Goal: Transaction & Acquisition: Book appointment/travel/reservation

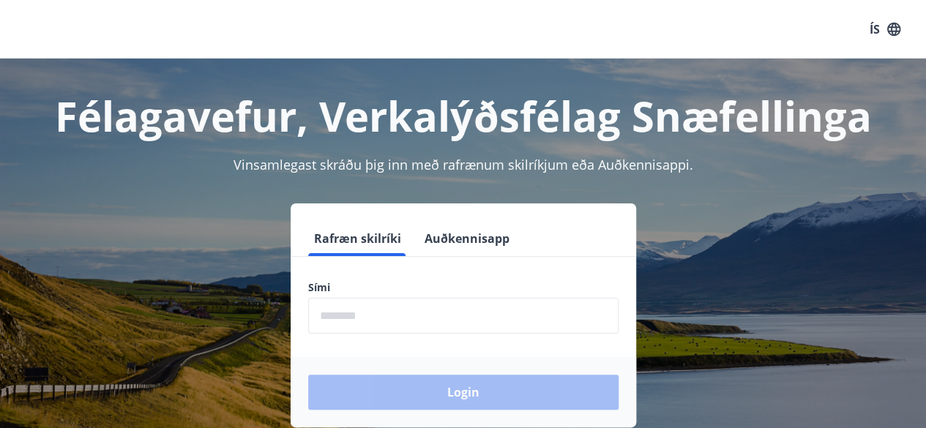
click at [373, 324] on input "phone" at bounding box center [463, 316] width 310 height 36
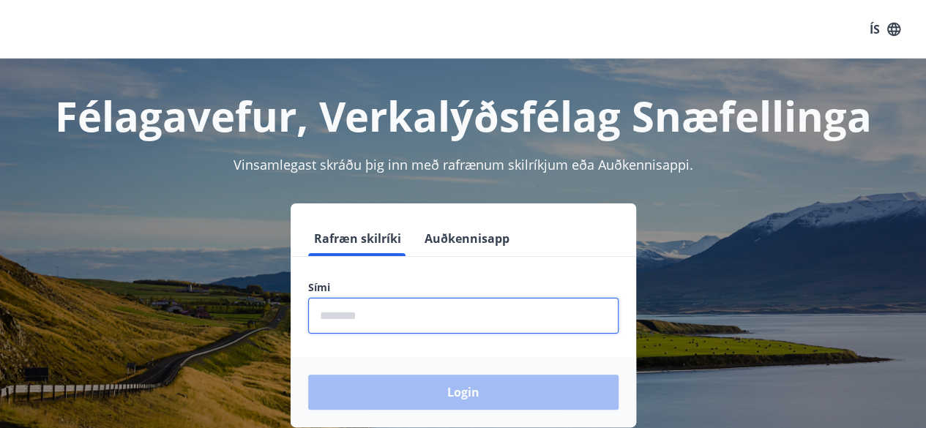
type input "********"
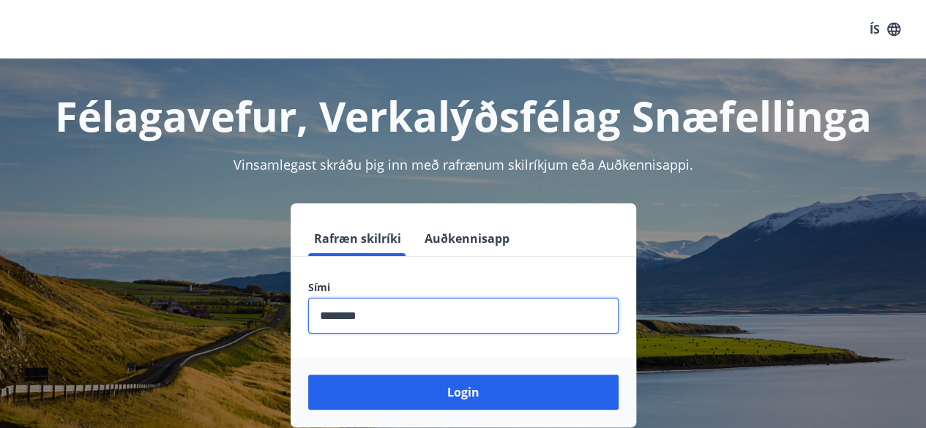
click at [308, 375] on button "Login" at bounding box center [463, 392] width 310 height 35
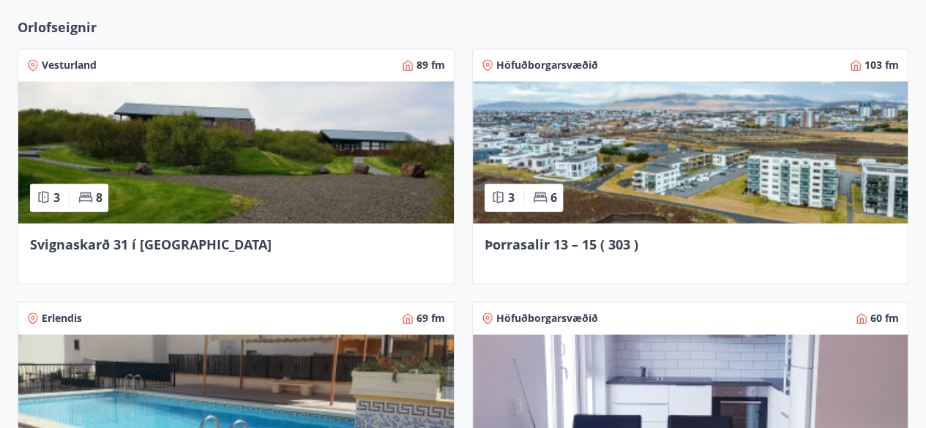
scroll to position [1054, 0]
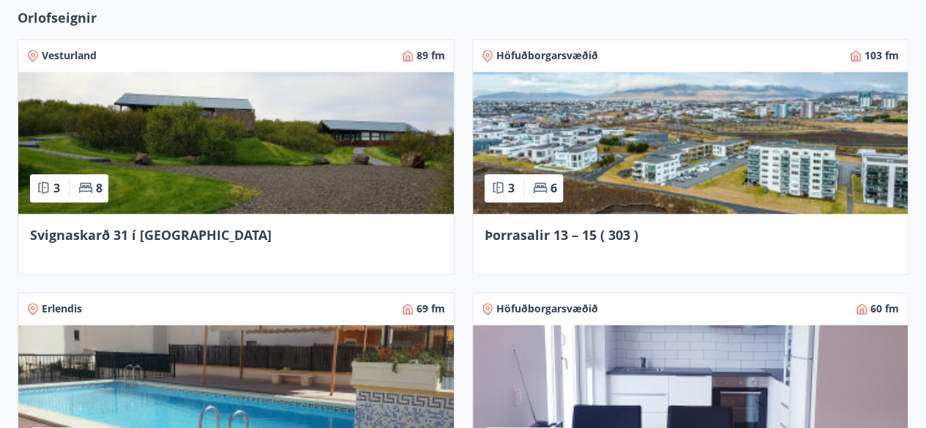
click at [733, 188] on img at bounding box center [690, 143] width 435 height 142
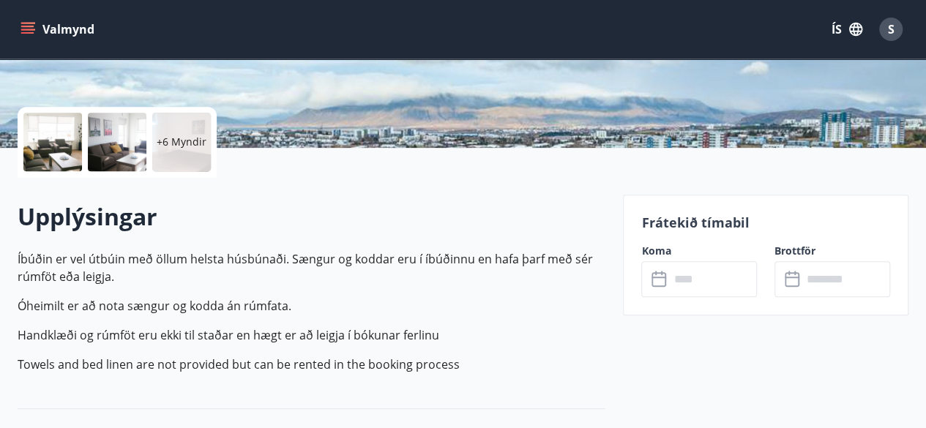
scroll to position [293, 0]
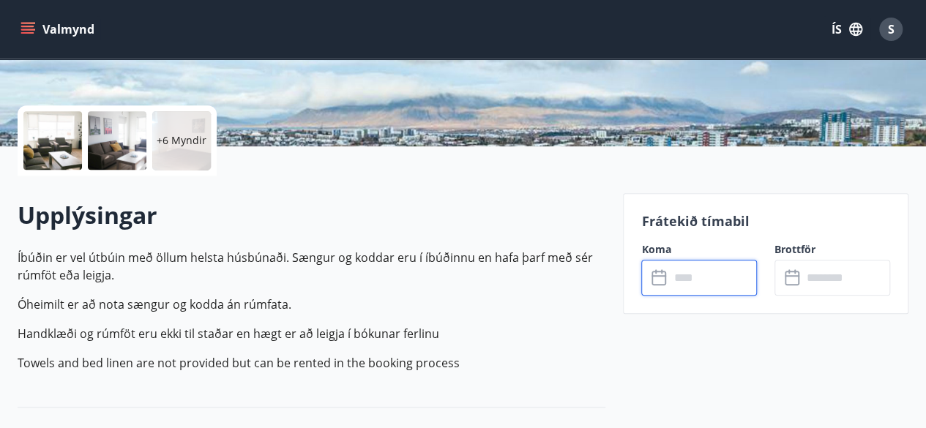
click at [707, 265] on input "text" at bounding box center [713, 278] width 88 height 36
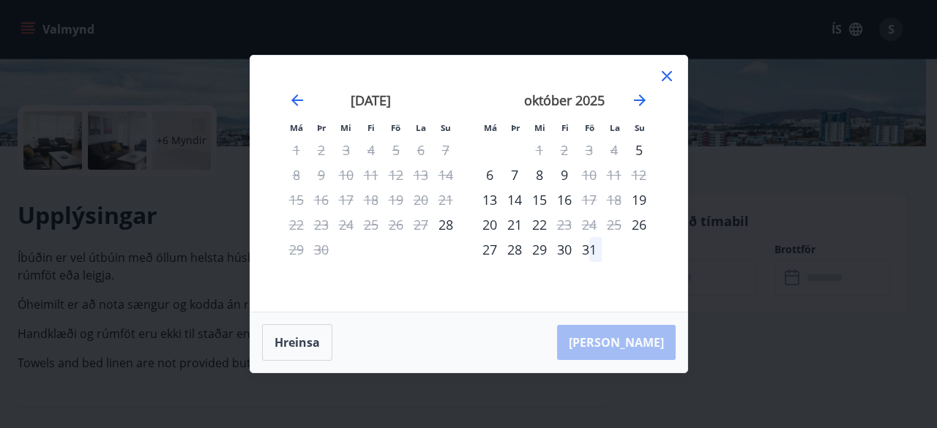
click at [669, 72] on icon at bounding box center [667, 76] width 18 height 18
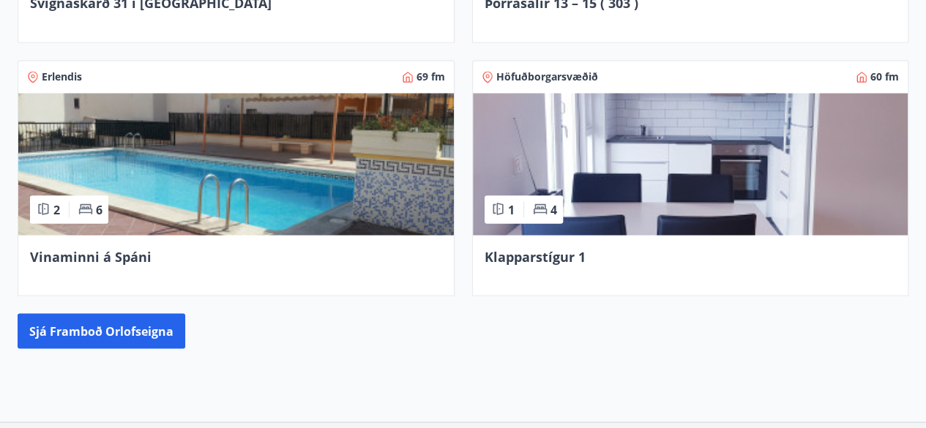
scroll to position [1399, 0]
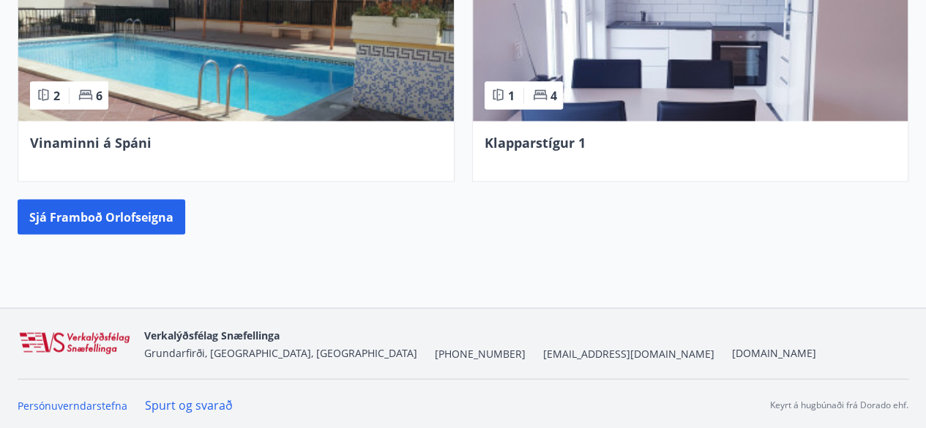
click at [603, 100] on img at bounding box center [690, 51] width 435 height 142
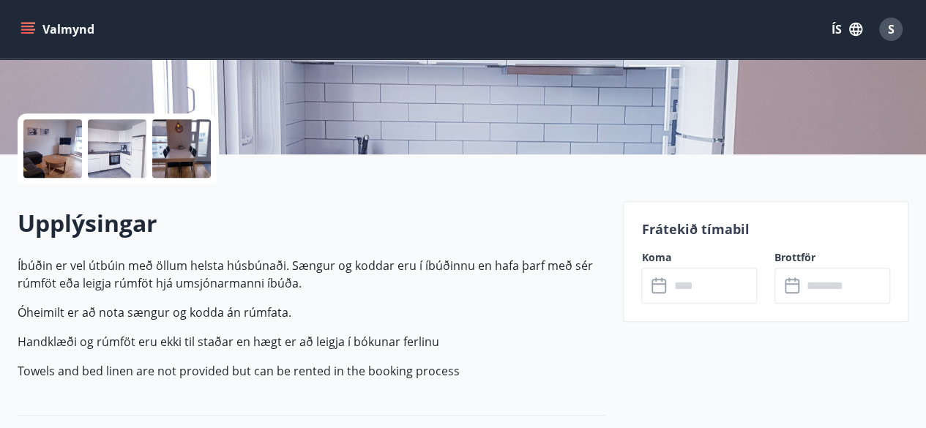
scroll to position [351, 0]
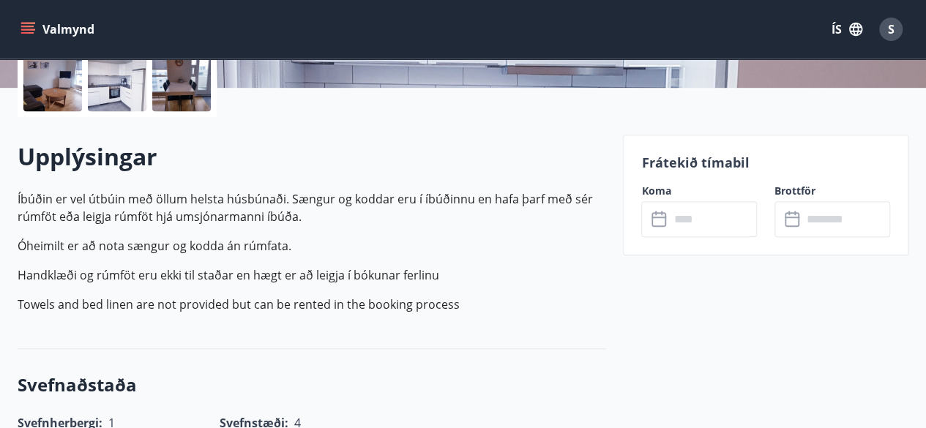
click at [713, 211] on input "text" at bounding box center [713, 219] width 88 height 36
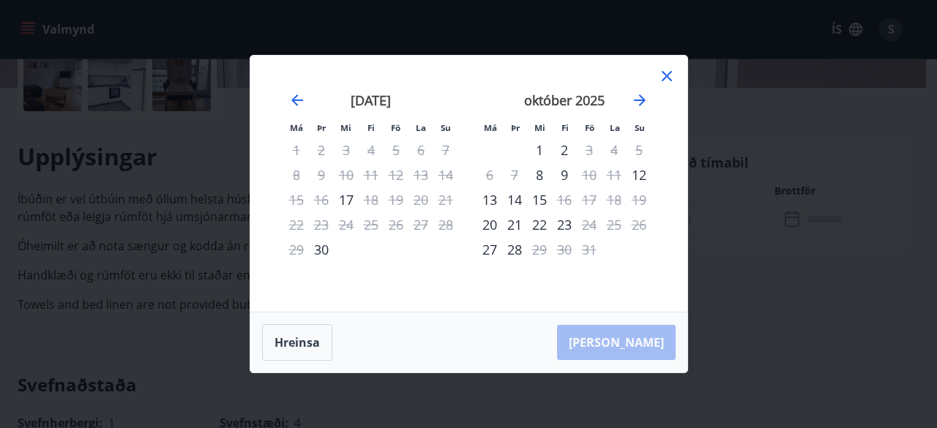
click at [713, 211] on div "Má Þr Mi Fi Fö La Su Má Þr Mi Fi Fö La Su [DATE] 1 2 3 4 5 6 7 8 9 10 11 12 13 …" at bounding box center [468, 214] width 937 height 428
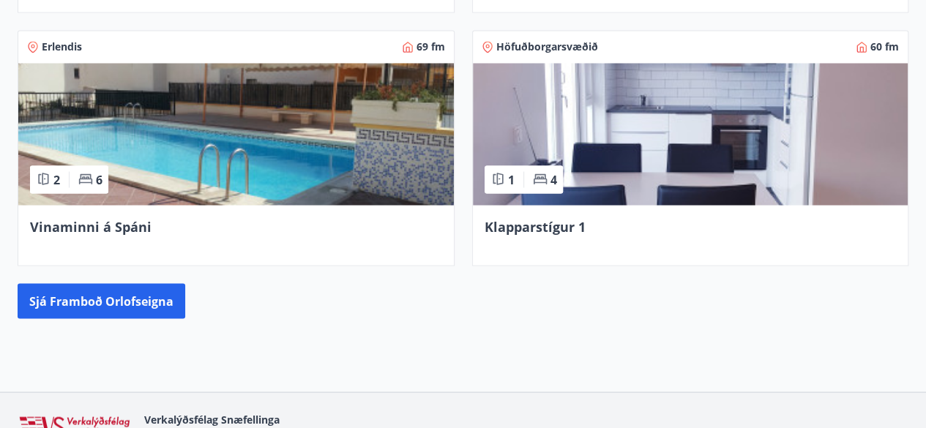
scroll to position [1399, 0]
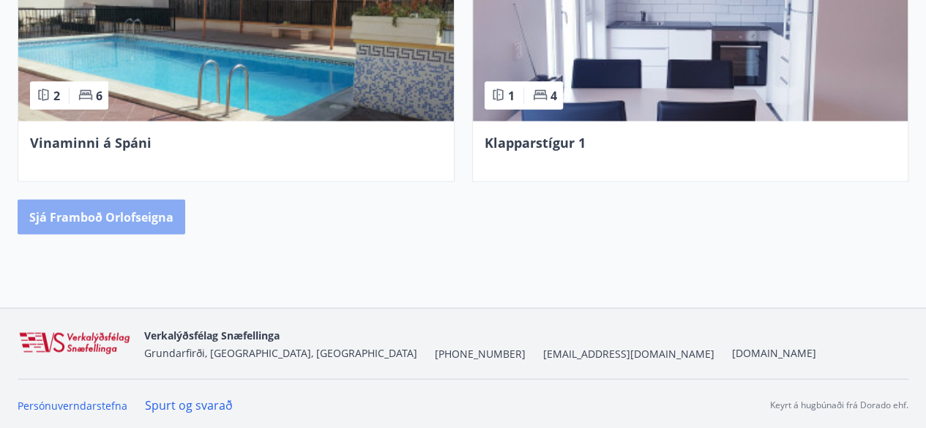
click at [138, 223] on button "Sjá framboð orlofseigna" at bounding box center [102, 217] width 168 height 35
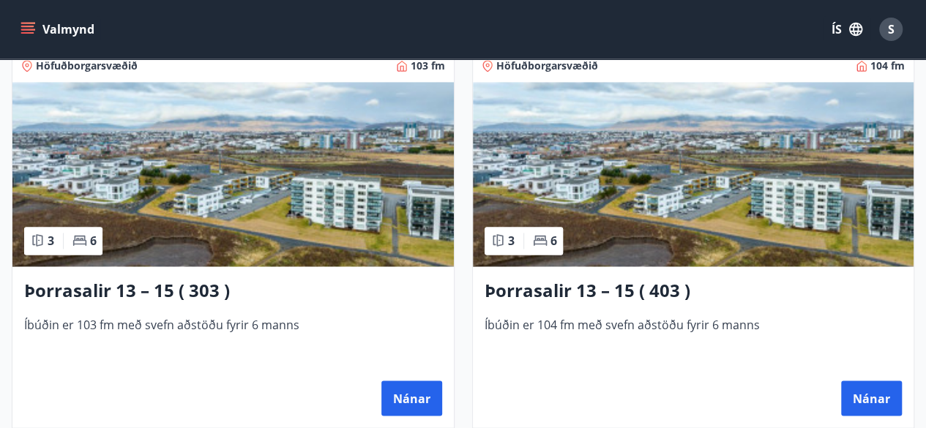
scroll to position [1200, 0]
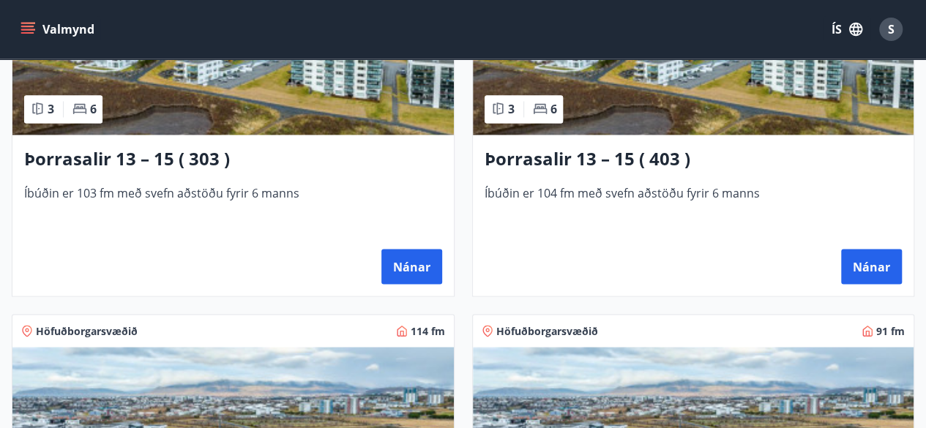
click at [354, 106] on img at bounding box center [232, 42] width 441 height 184
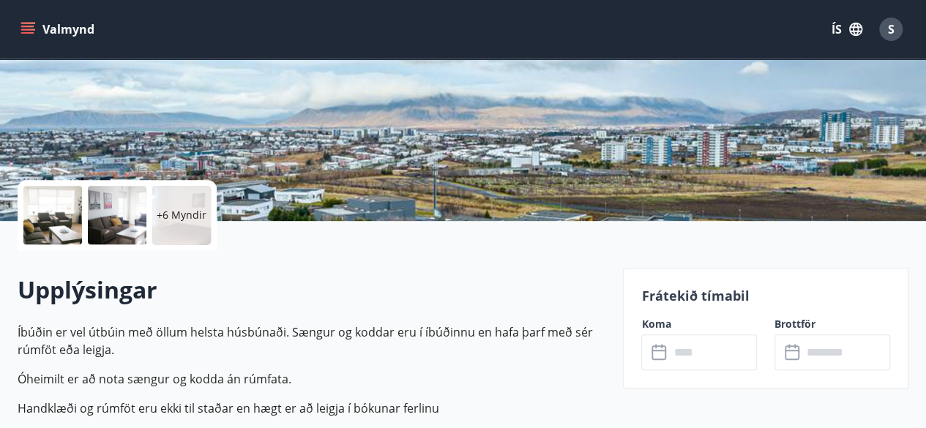
scroll to position [381, 0]
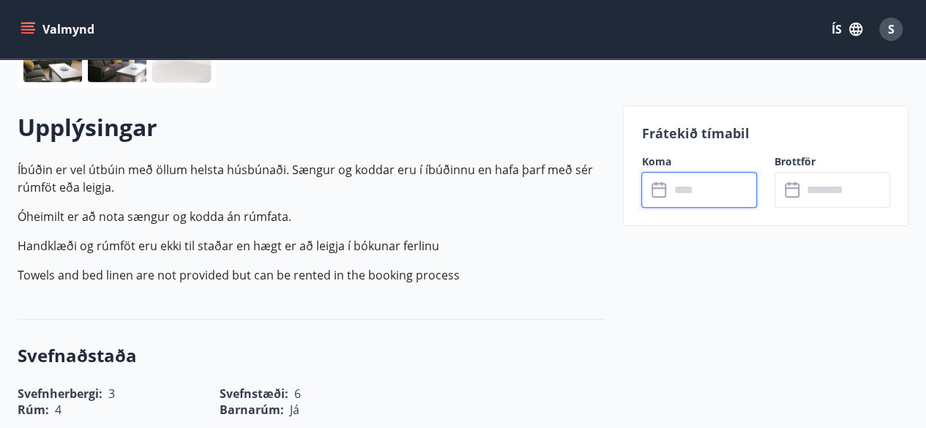
click at [707, 191] on input "text" at bounding box center [713, 190] width 88 height 36
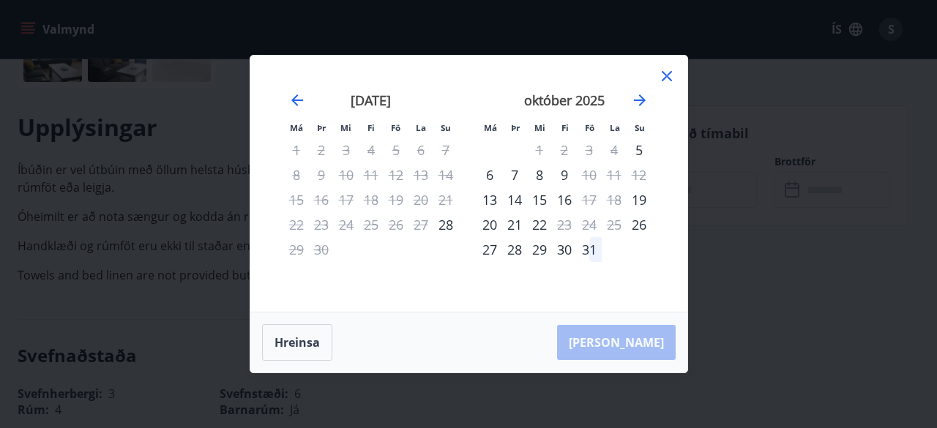
click at [664, 77] on icon at bounding box center [667, 76] width 18 height 18
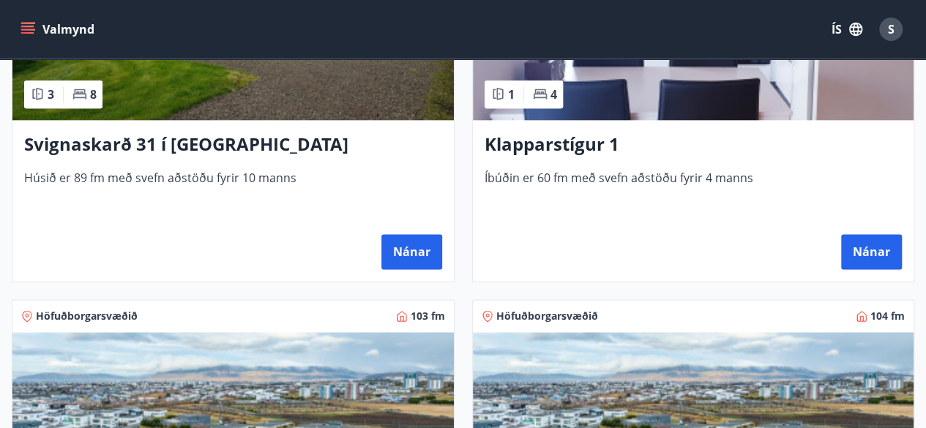
scroll to position [1025, 0]
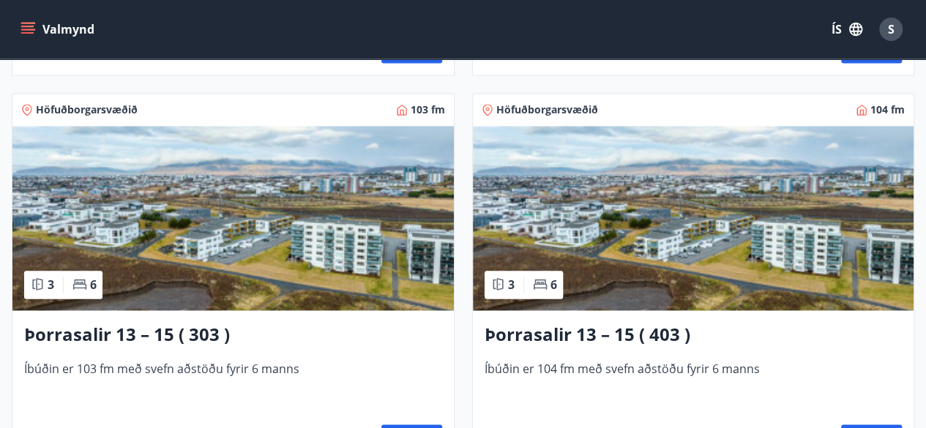
click at [691, 278] on img at bounding box center [693, 218] width 441 height 184
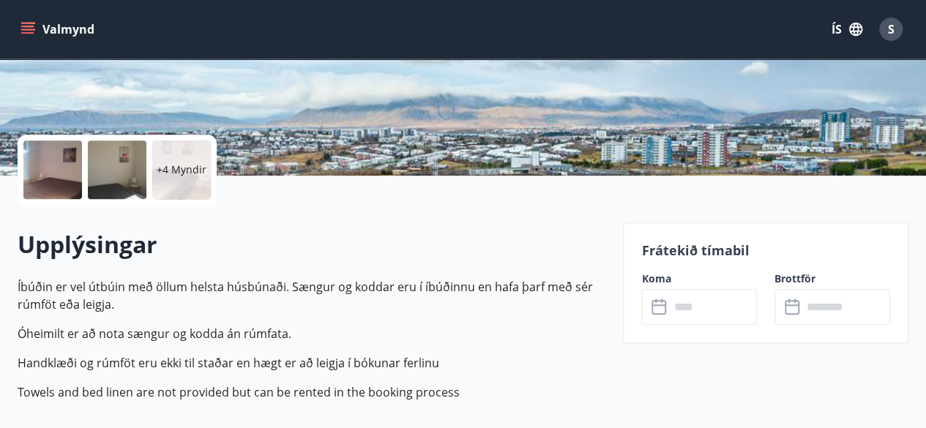
scroll to position [293, 0]
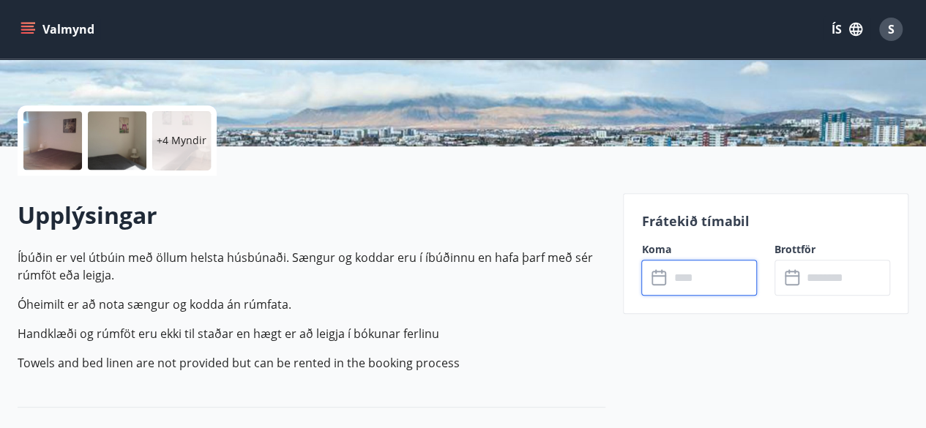
click at [691, 278] on input "text" at bounding box center [713, 278] width 88 height 36
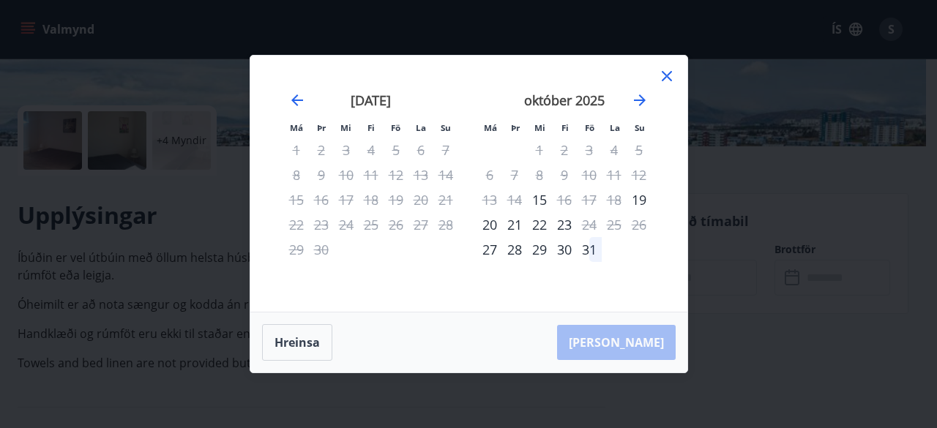
click at [672, 81] on icon at bounding box center [667, 76] width 18 height 18
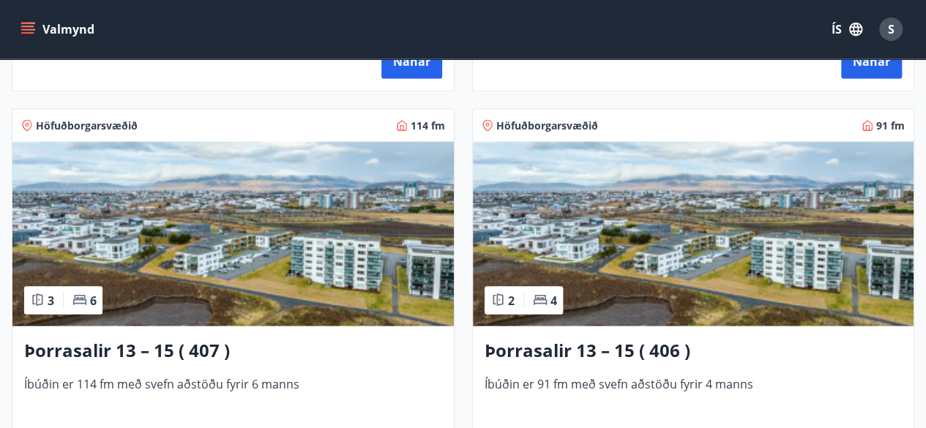
scroll to position [1434, 0]
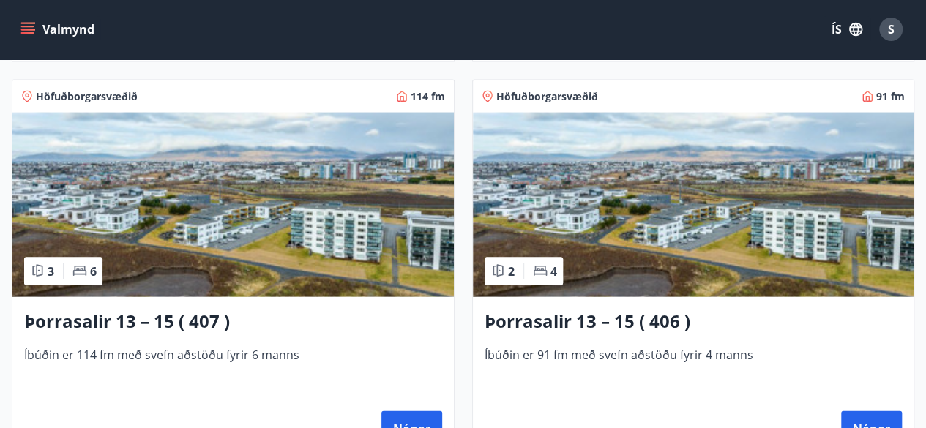
click at [333, 159] on img at bounding box center [232, 205] width 441 height 184
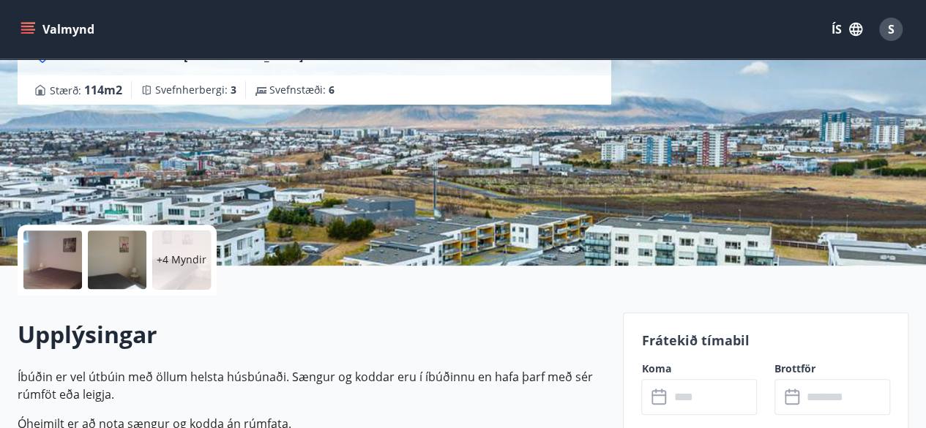
scroll to position [351, 0]
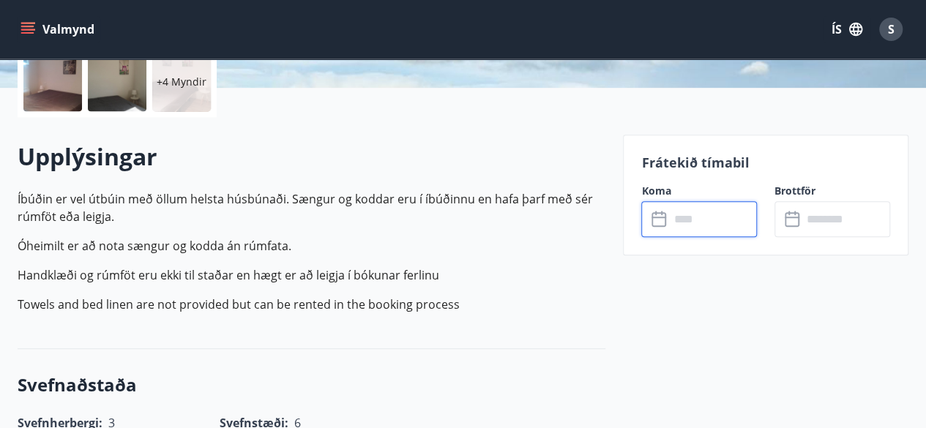
click at [704, 218] on input "text" at bounding box center [713, 219] width 88 height 36
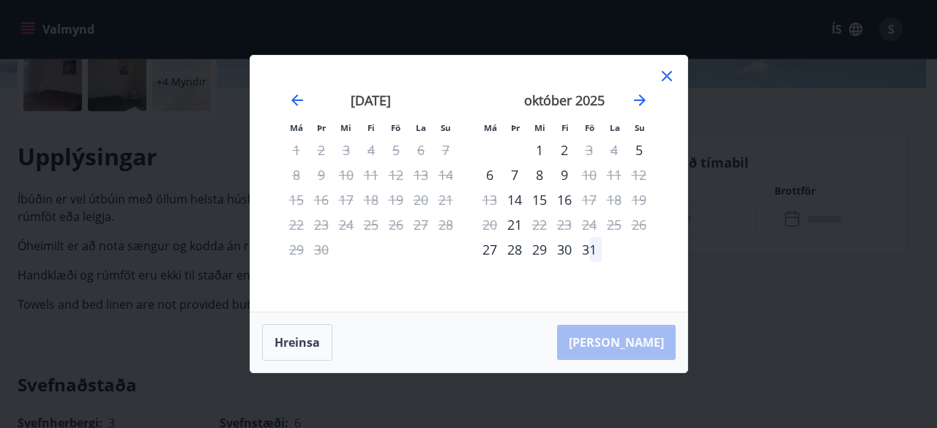
click at [669, 74] on icon at bounding box center [667, 76] width 10 height 10
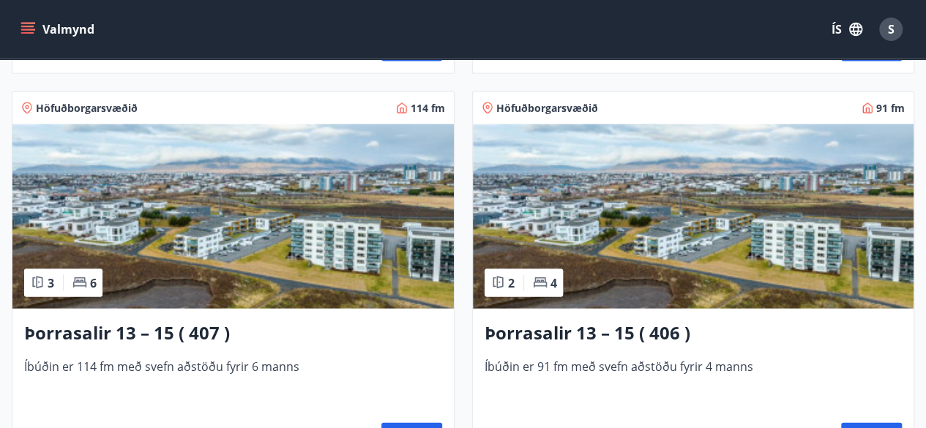
scroll to position [1464, 0]
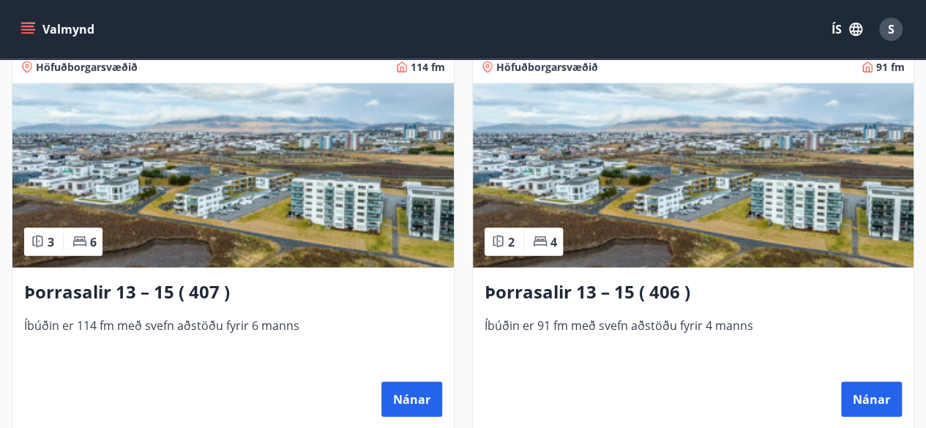
click at [842, 182] on img at bounding box center [693, 175] width 441 height 184
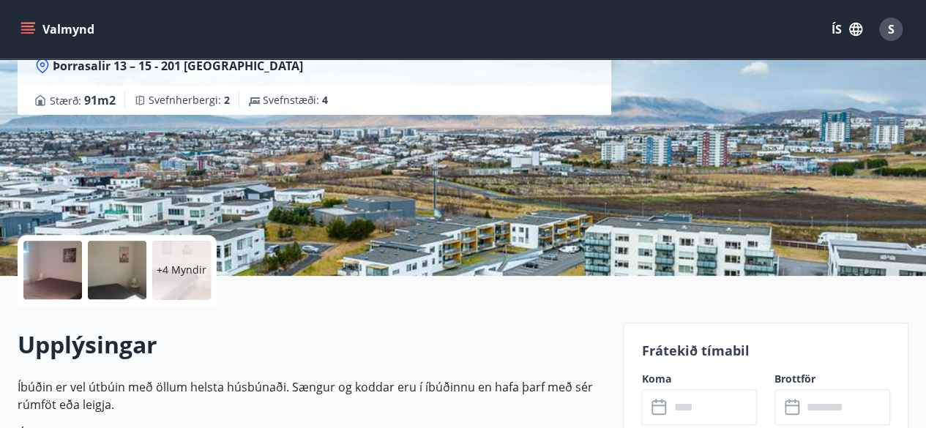
scroll to position [293, 0]
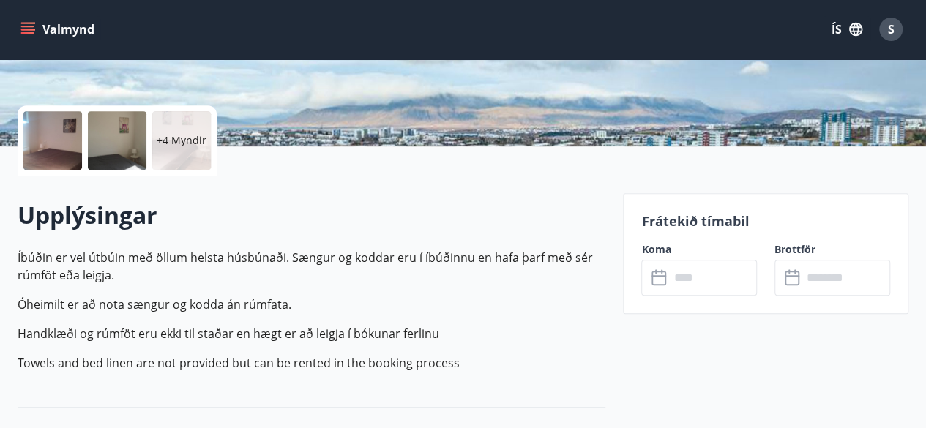
click at [730, 282] on input "text" at bounding box center [713, 278] width 88 height 36
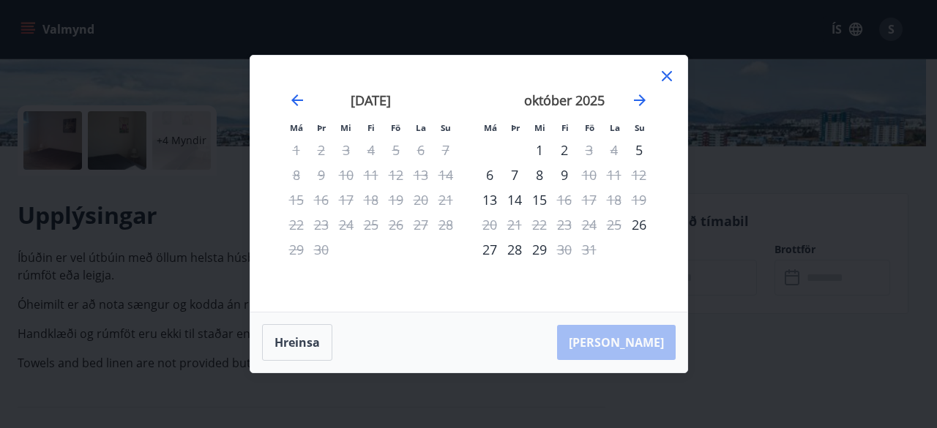
click at [730, 282] on div "Má Þr Mi Fi Fö La Su Má Þr Mi Fi Fö La Su [DATE] 1 2 3 4 5 6 7 8 9 10 11 12 13 …" at bounding box center [468, 214] width 937 height 428
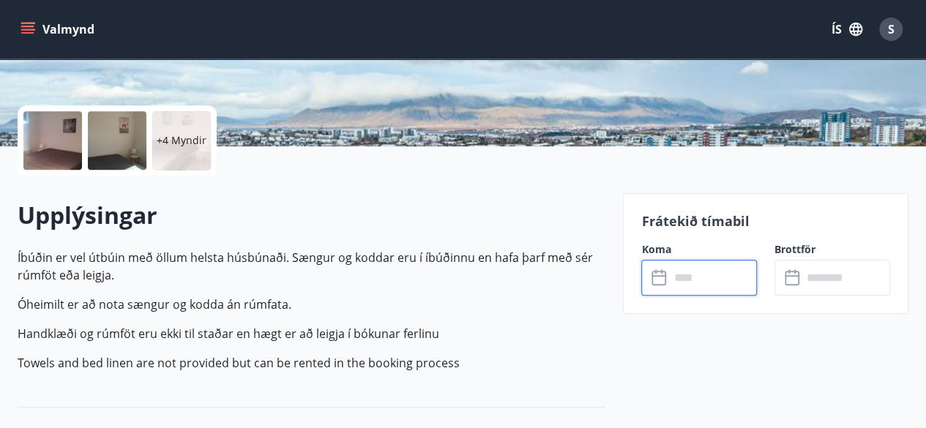
click at [730, 282] on input "text" at bounding box center [713, 278] width 88 height 36
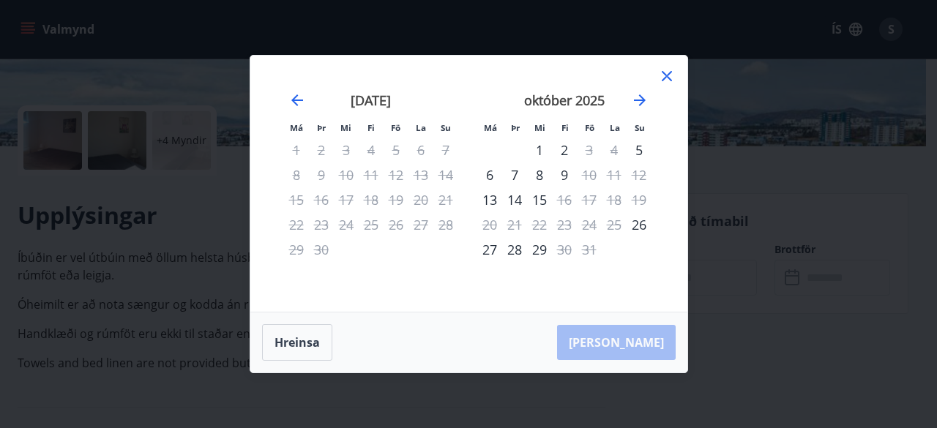
click at [670, 74] on icon at bounding box center [667, 76] width 10 height 10
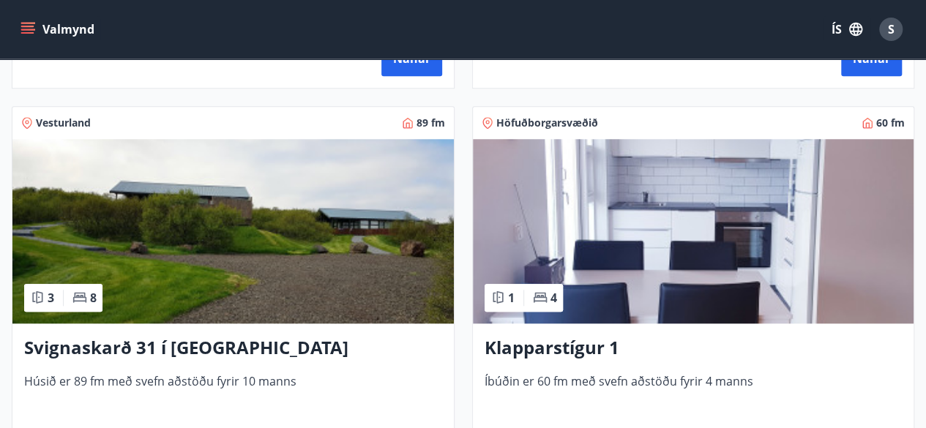
scroll to position [644, 0]
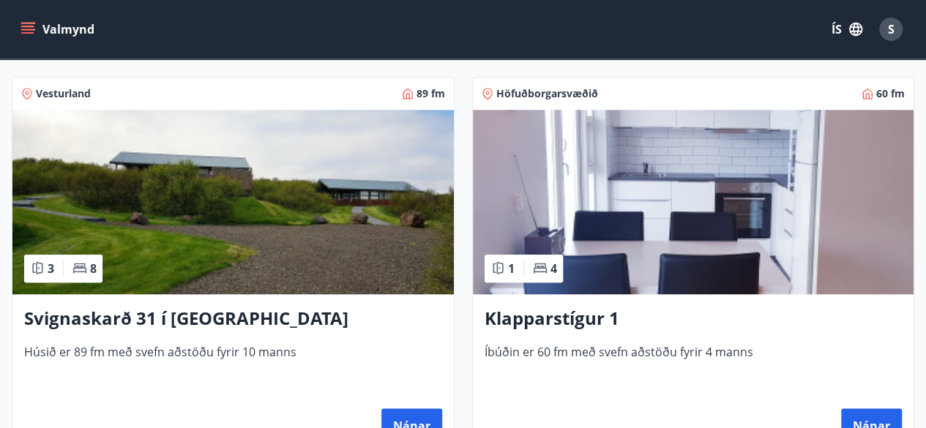
click at [801, 239] on img at bounding box center [693, 202] width 441 height 184
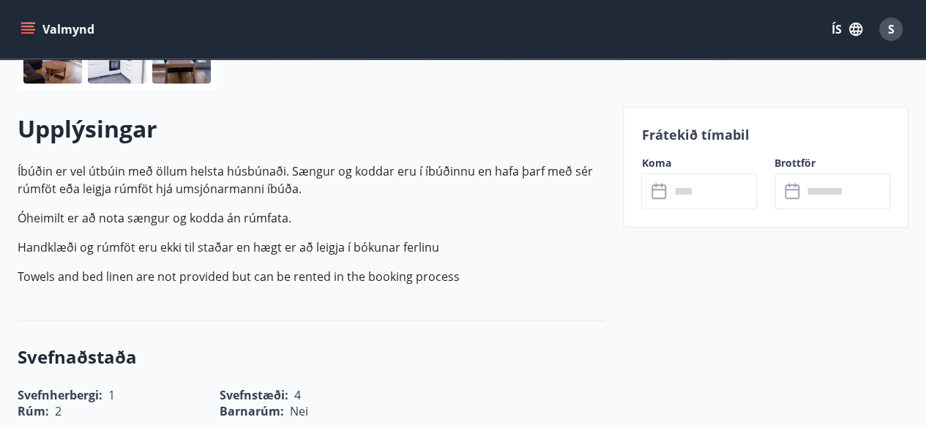
scroll to position [381, 0]
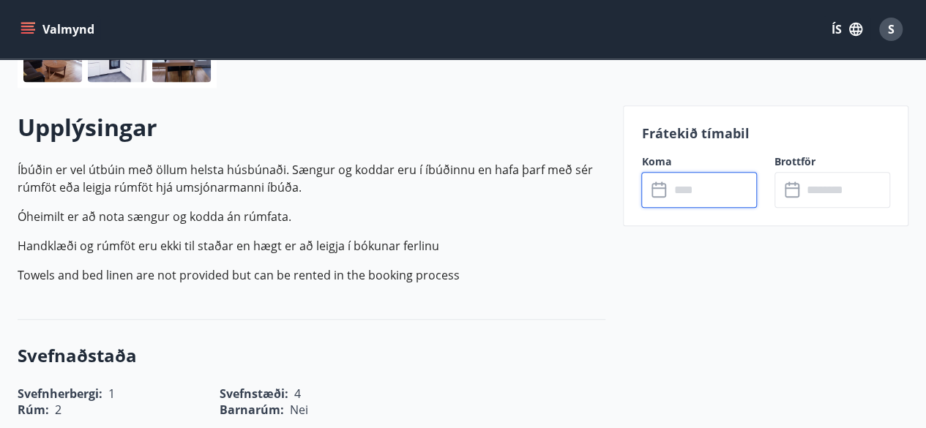
click at [726, 194] on input "text" at bounding box center [713, 190] width 88 height 36
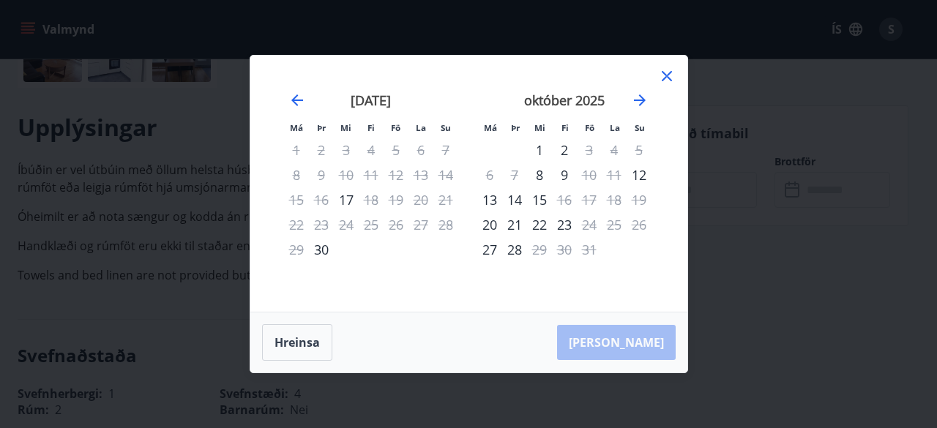
click at [664, 77] on icon at bounding box center [667, 76] width 10 height 10
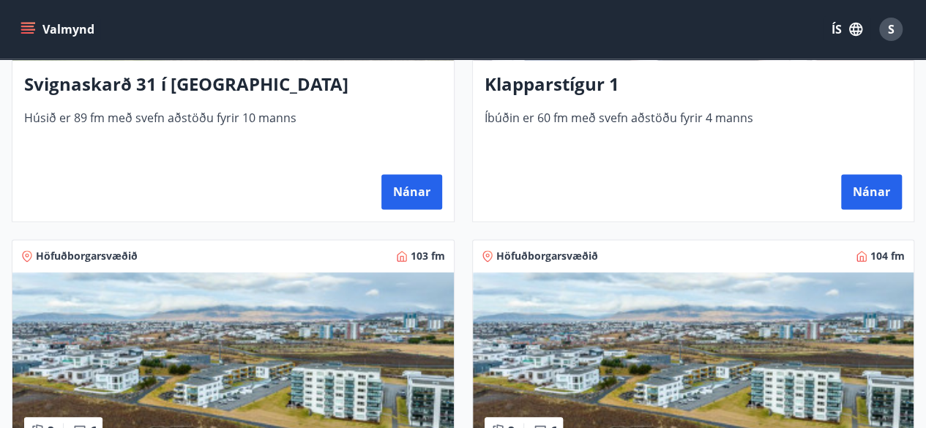
scroll to position [937, 0]
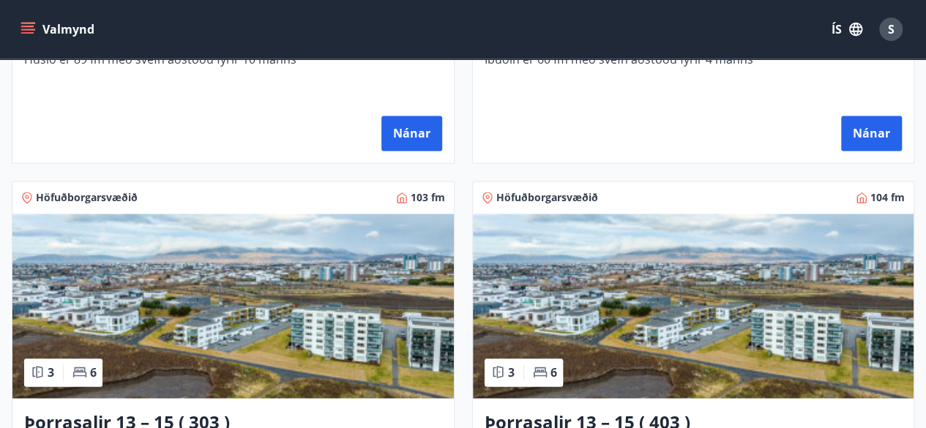
click at [326, 310] on img at bounding box center [232, 306] width 441 height 184
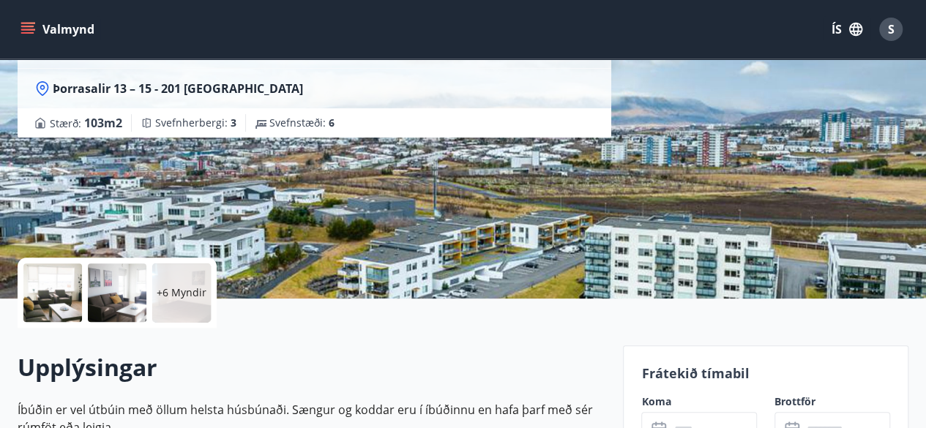
scroll to position [322, 0]
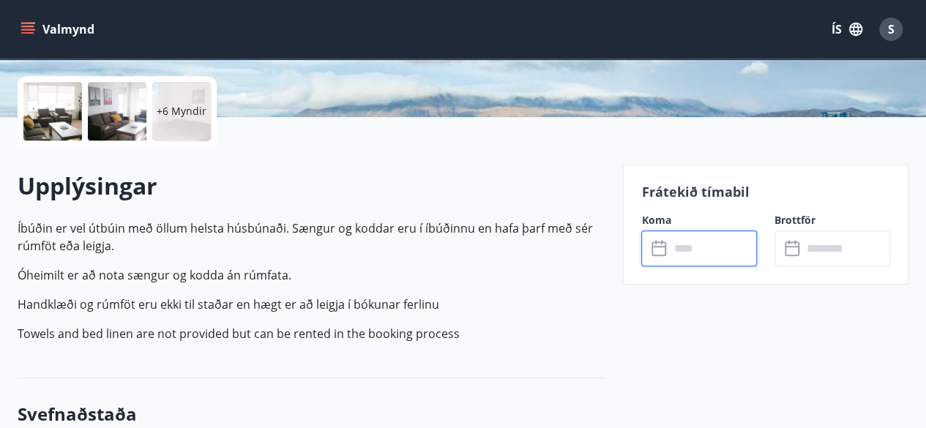
click at [724, 242] on input "text" at bounding box center [713, 249] width 88 height 36
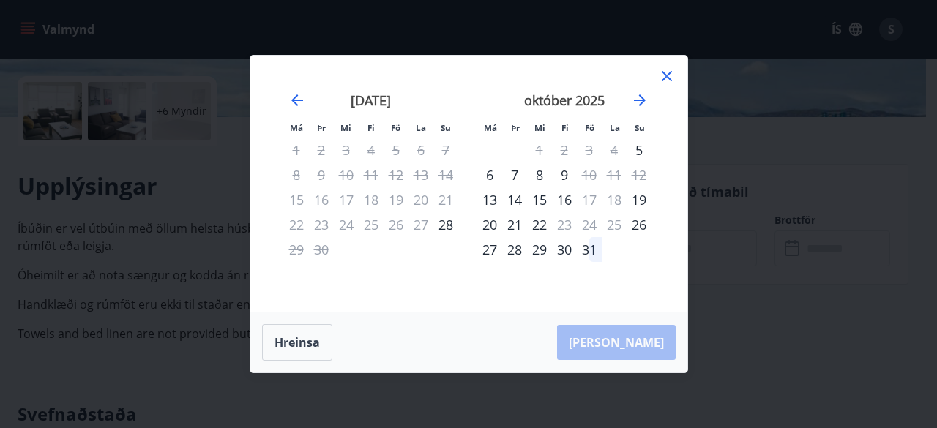
click at [666, 75] on icon at bounding box center [666, 76] width 2 height 2
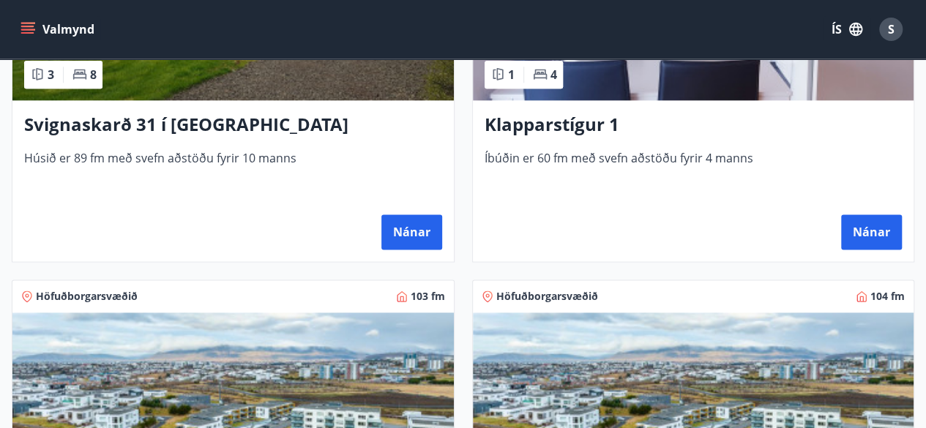
scroll to position [966, 0]
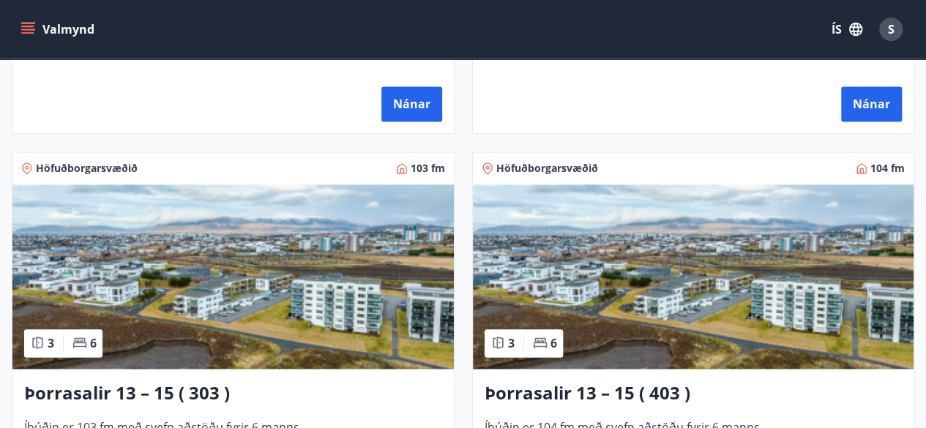
click at [737, 238] on img at bounding box center [693, 276] width 441 height 184
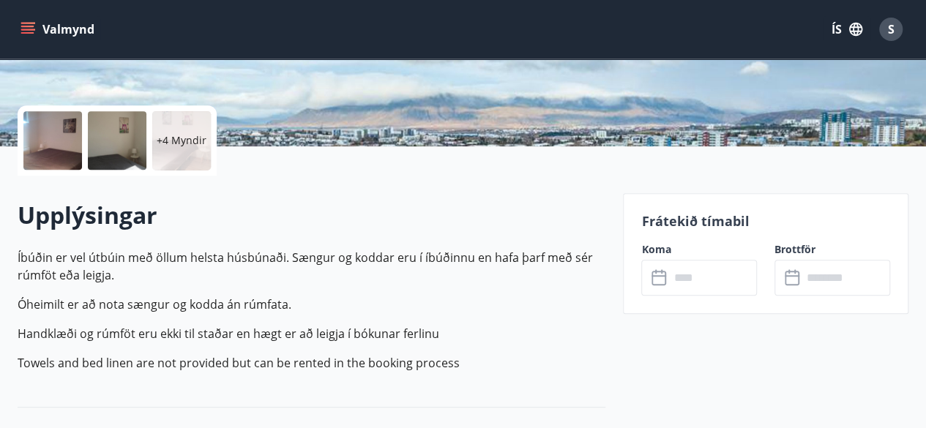
scroll to position [322, 0]
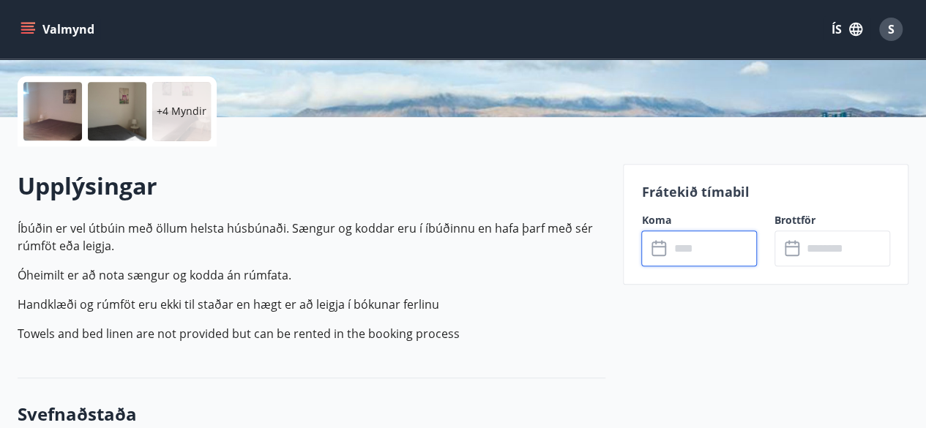
click at [737, 238] on input "text" at bounding box center [713, 249] width 88 height 36
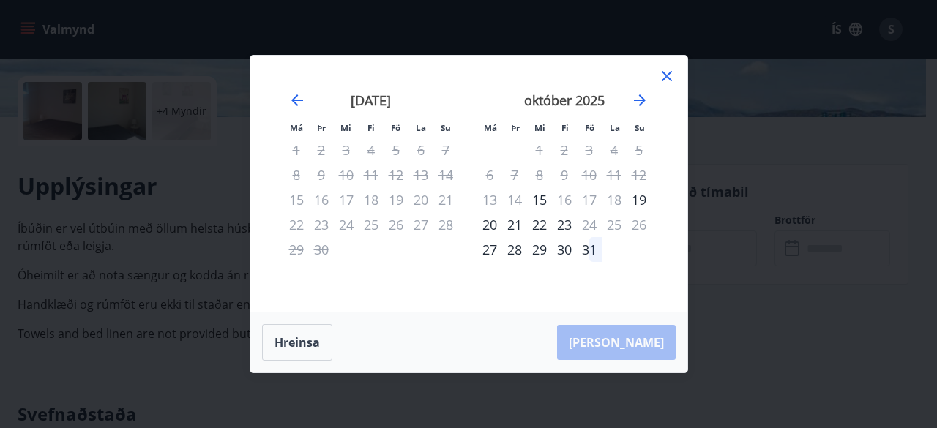
click at [669, 70] on icon at bounding box center [667, 76] width 18 height 18
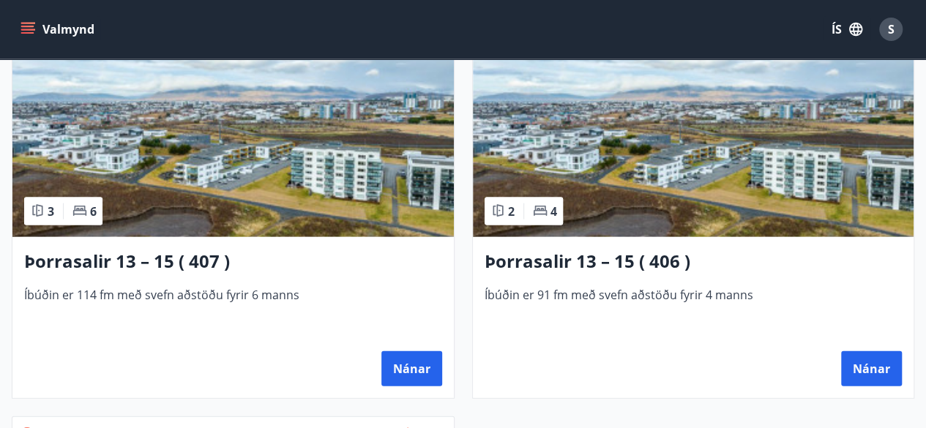
scroll to position [1493, 0]
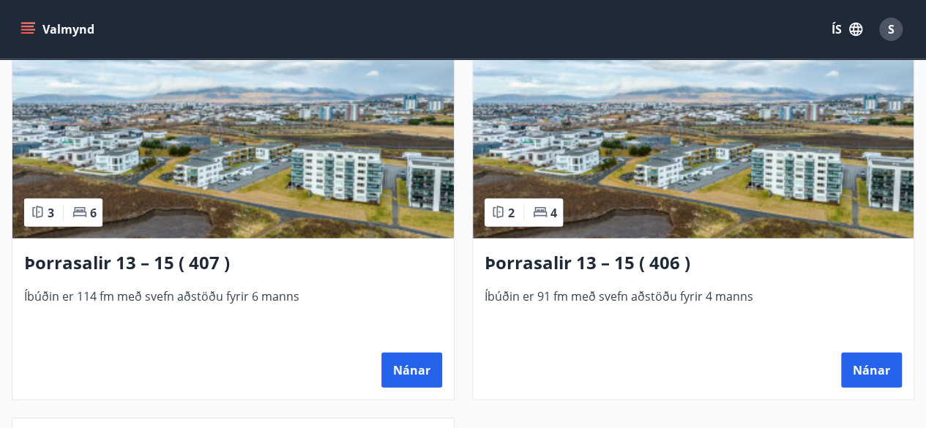
click at [230, 151] on img at bounding box center [232, 146] width 441 height 184
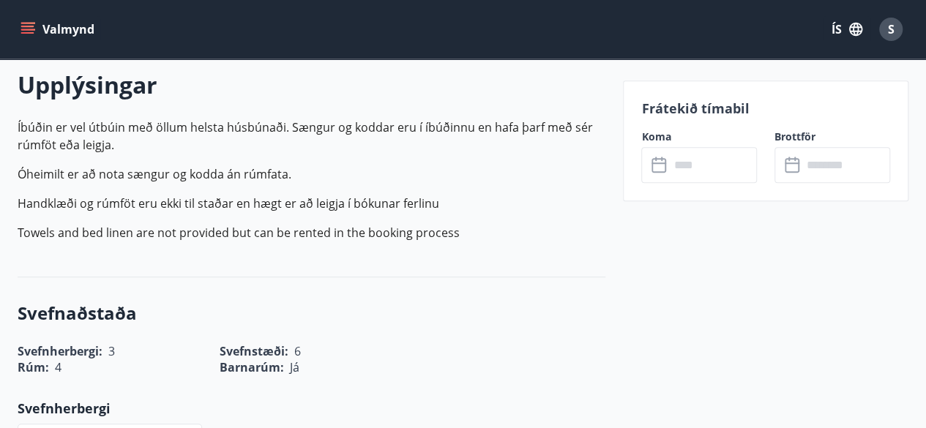
scroll to position [439, 0]
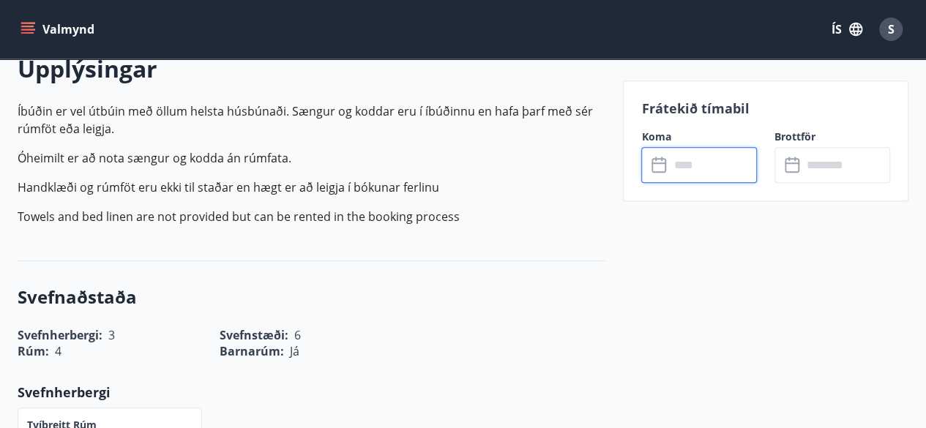
click at [713, 157] on input "text" at bounding box center [713, 165] width 88 height 36
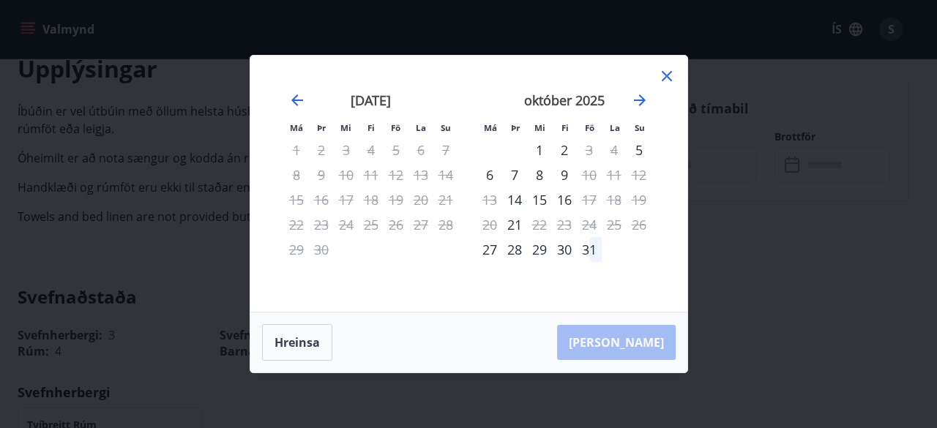
click at [665, 75] on icon at bounding box center [667, 76] width 10 height 10
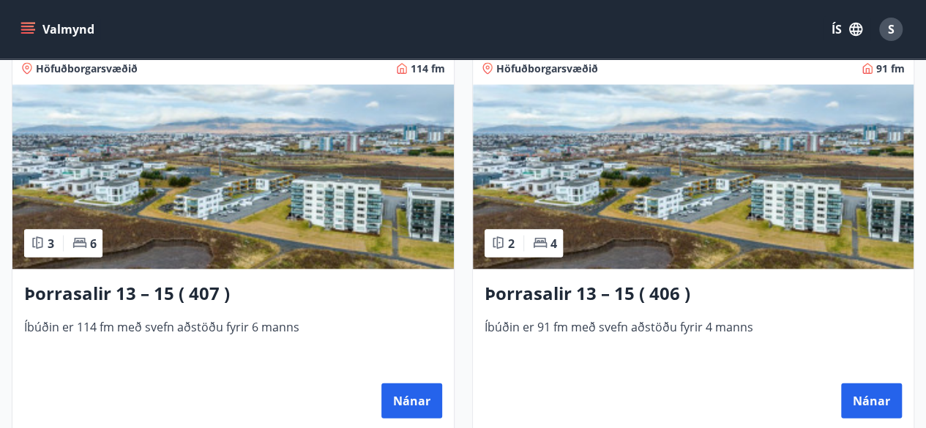
scroll to position [1464, 0]
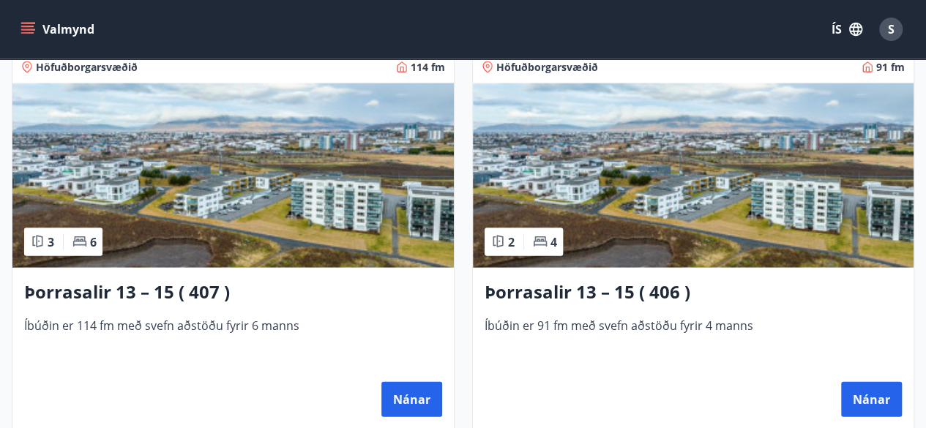
click at [745, 195] on img at bounding box center [693, 175] width 441 height 184
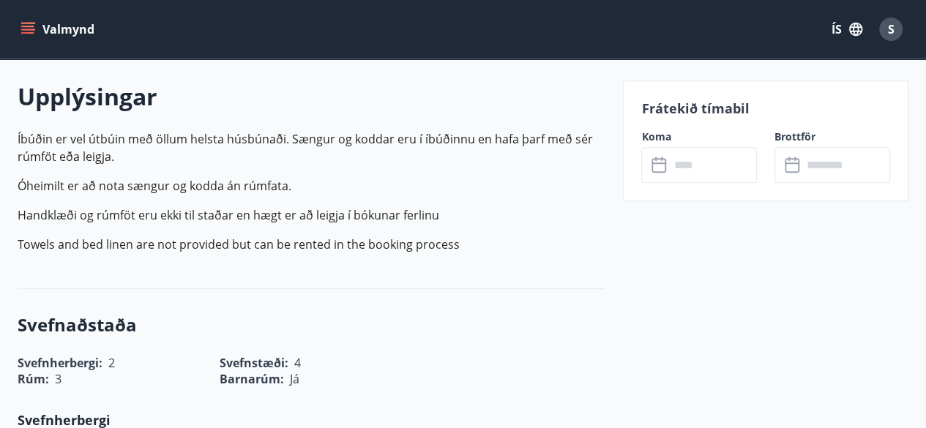
scroll to position [439, 0]
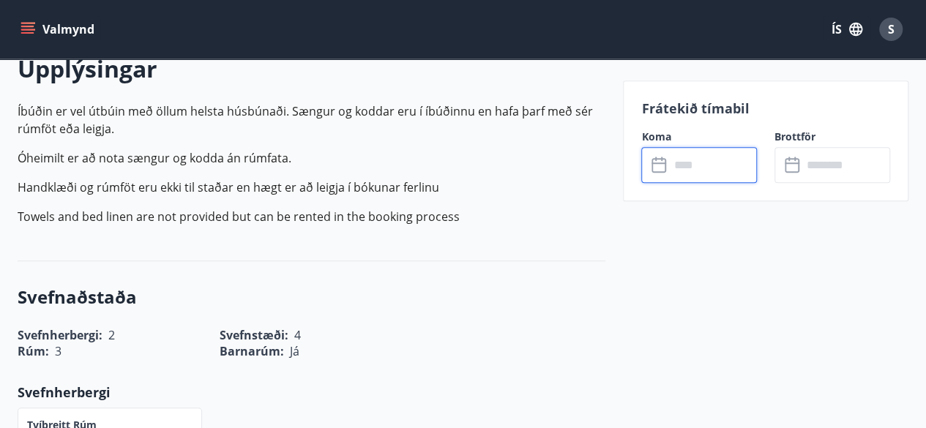
click at [720, 157] on input "text" at bounding box center [713, 165] width 88 height 36
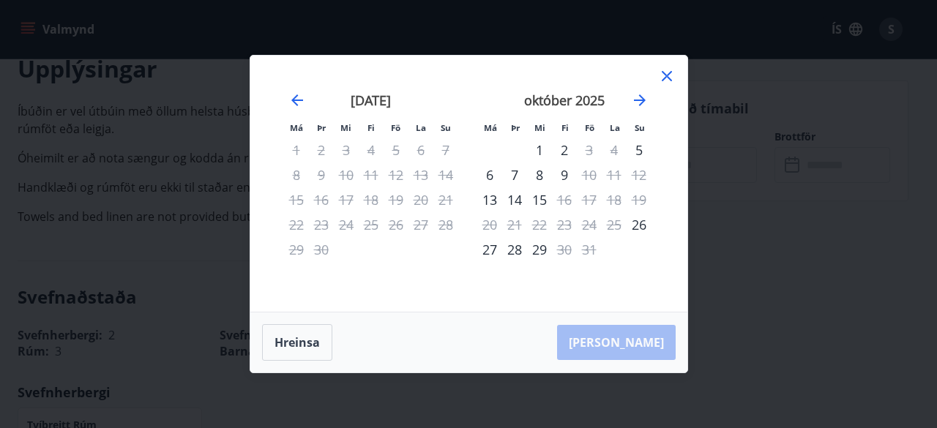
click at [666, 70] on icon at bounding box center [667, 76] width 18 height 18
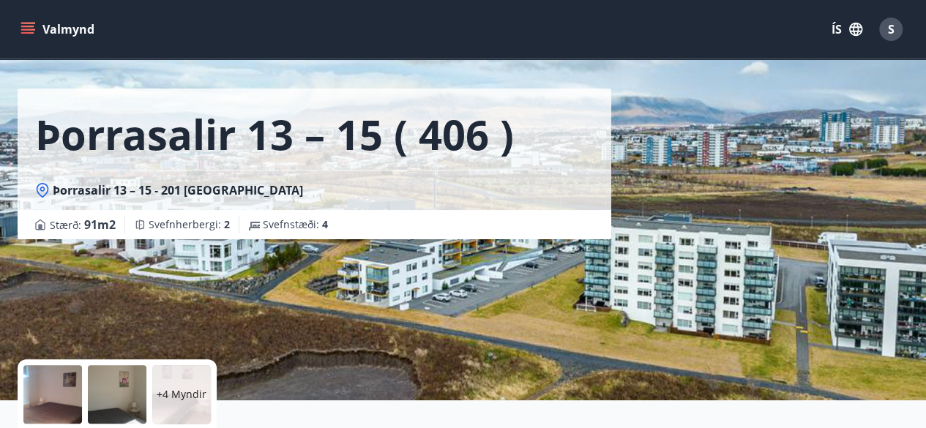
scroll to position [0, 0]
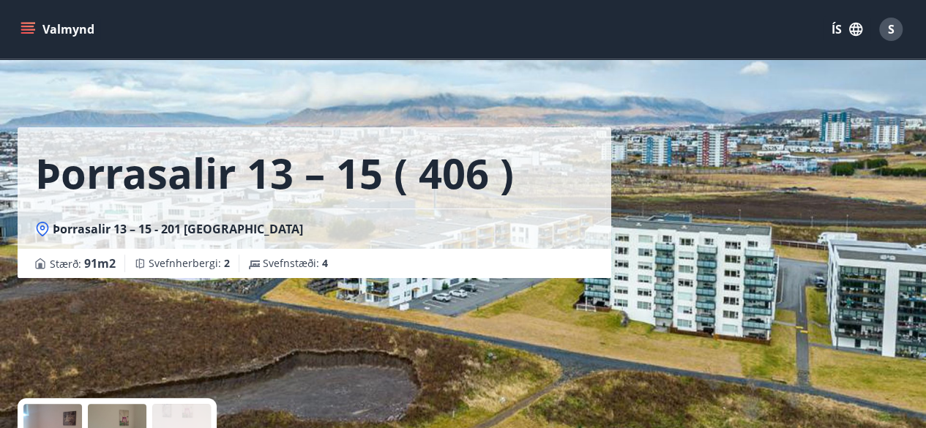
click at [26, 24] on icon "menu" at bounding box center [27, 29] width 15 height 15
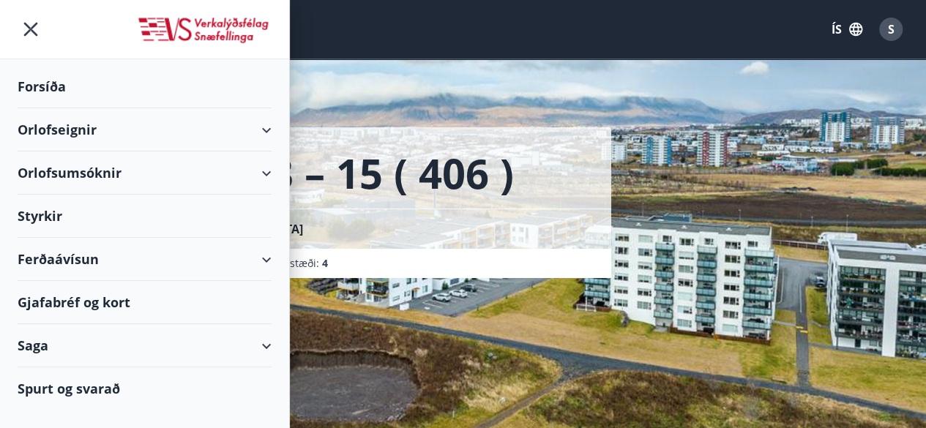
click at [82, 126] on div "Orlofseignir" at bounding box center [145, 129] width 254 height 43
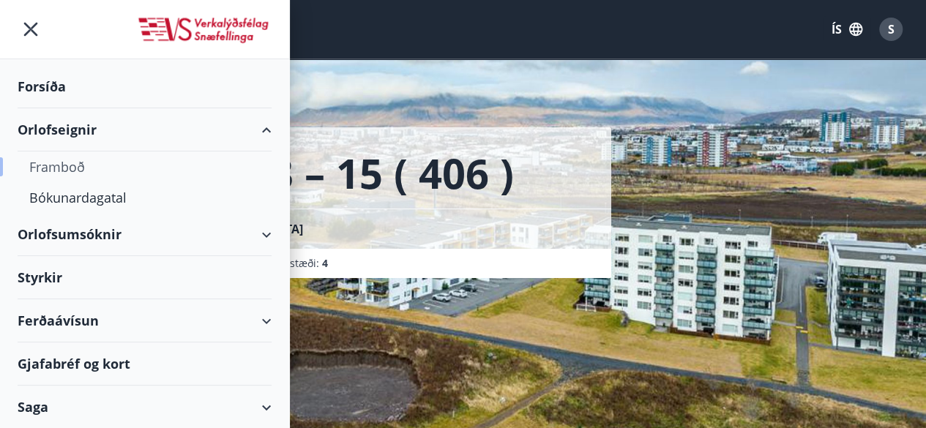
click at [73, 160] on div "Framboð" at bounding box center [144, 166] width 231 height 31
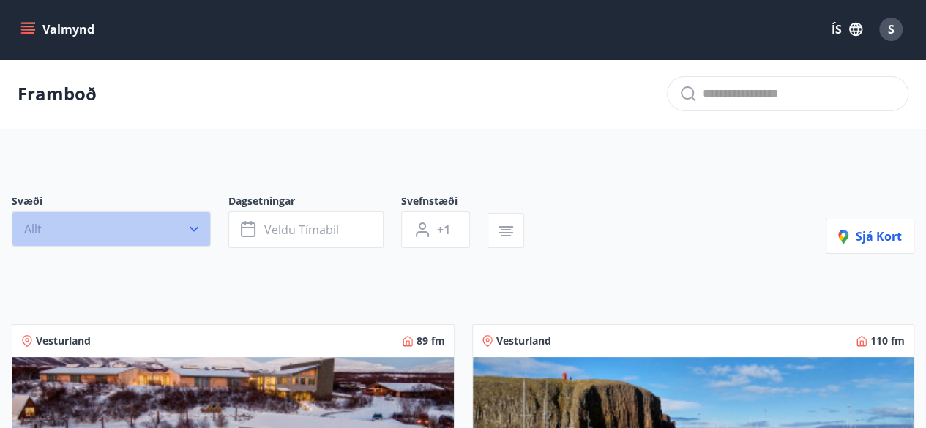
click at [200, 227] on icon "button" at bounding box center [194, 229] width 15 height 15
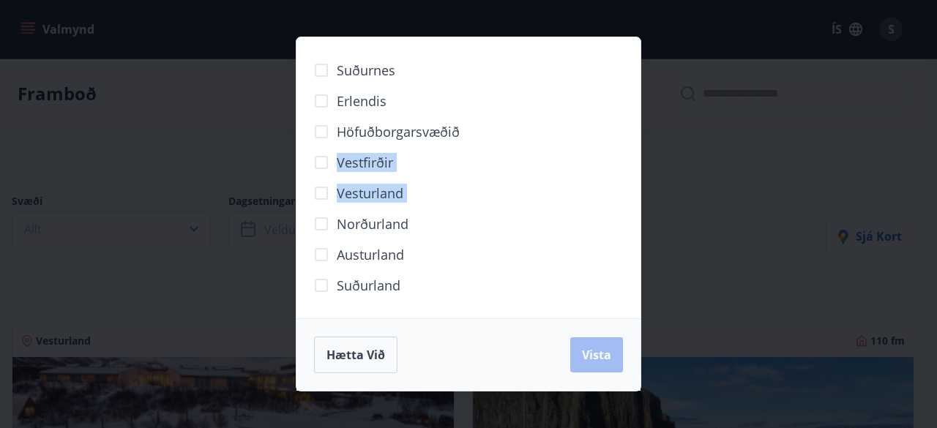
drag, startPoint x: 200, startPoint y: 227, endPoint x: 294, endPoint y: 166, distance: 112.3
click at [294, 166] on div "Suðurnes Erlendis Höfuðborgarsvæðið [GEOGRAPHIC_DATA] [GEOGRAPHIC_DATA] [GEOGRA…" at bounding box center [468, 214] width 937 height 428
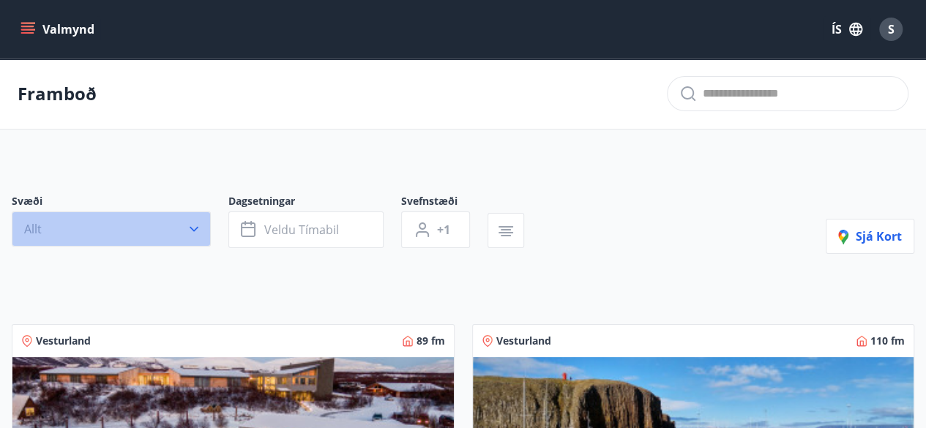
click at [196, 231] on icon "button" at bounding box center [194, 229] width 15 height 15
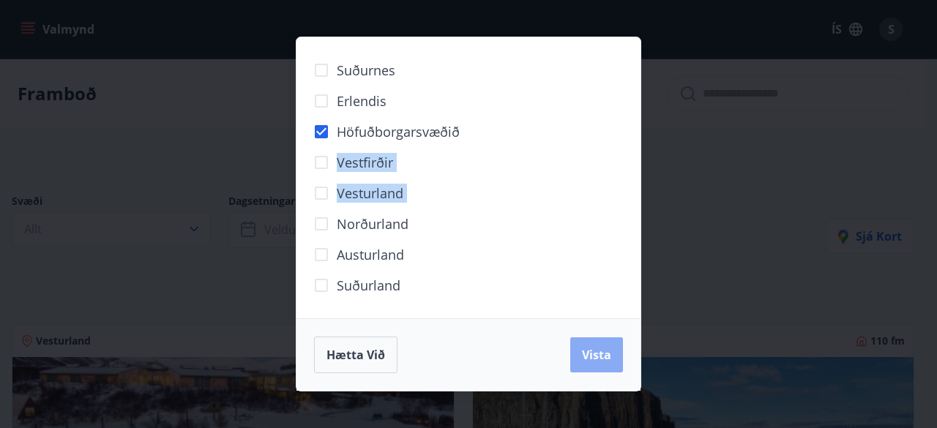
click at [593, 346] on button "Vista" at bounding box center [596, 354] width 53 height 35
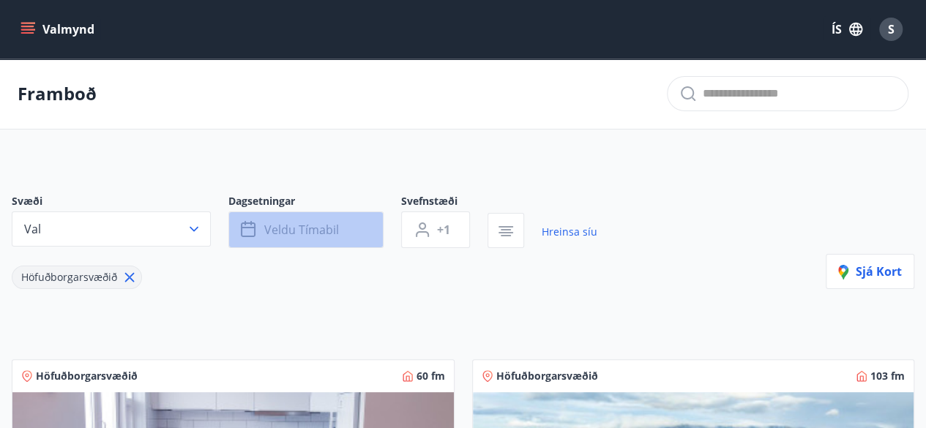
click at [362, 228] on button "Veldu tímabil" at bounding box center [305, 229] width 155 height 37
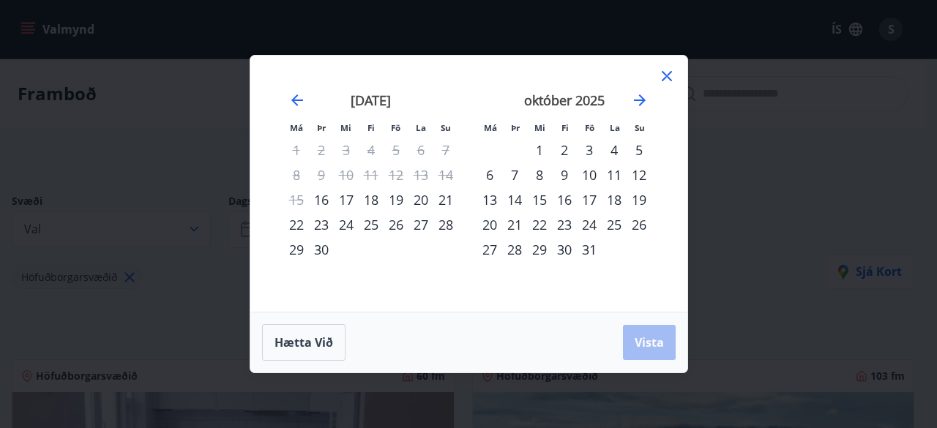
click at [588, 171] on div "10" at bounding box center [589, 174] width 25 height 25
click at [640, 173] on div "12" at bounding box center [638, 174] width 25 height 25
click at [651, 342] on span "Vista" at bounding box center [648, 342] width 29 height 16
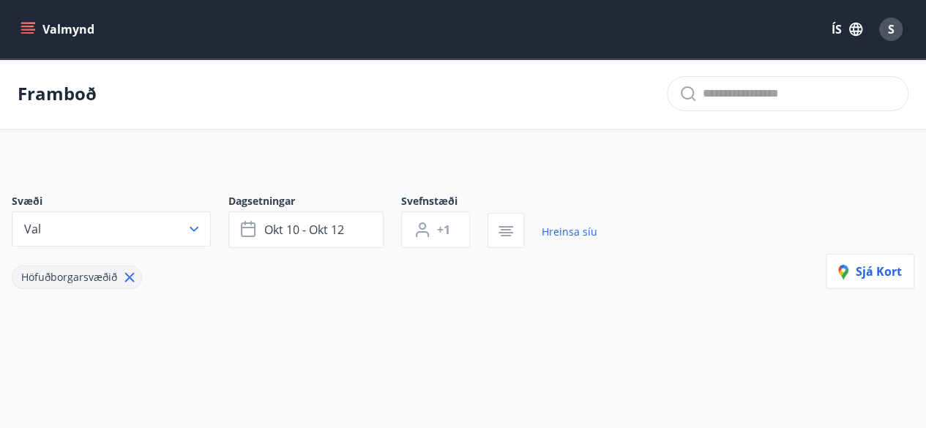
click at [66, 28] on button "Valmynd" at bounding box center [59, 29] width 83 height 26
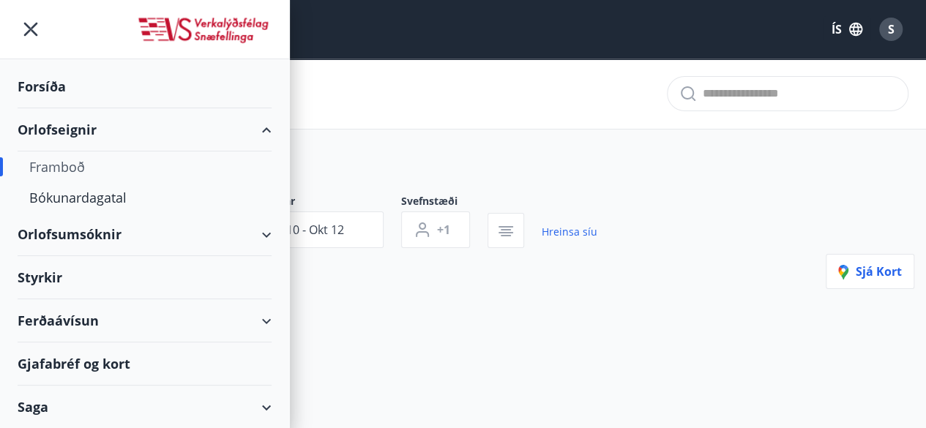
click at [31, 87] on div "Forsíða" at bounding box center [145, 86] width 254 height 43
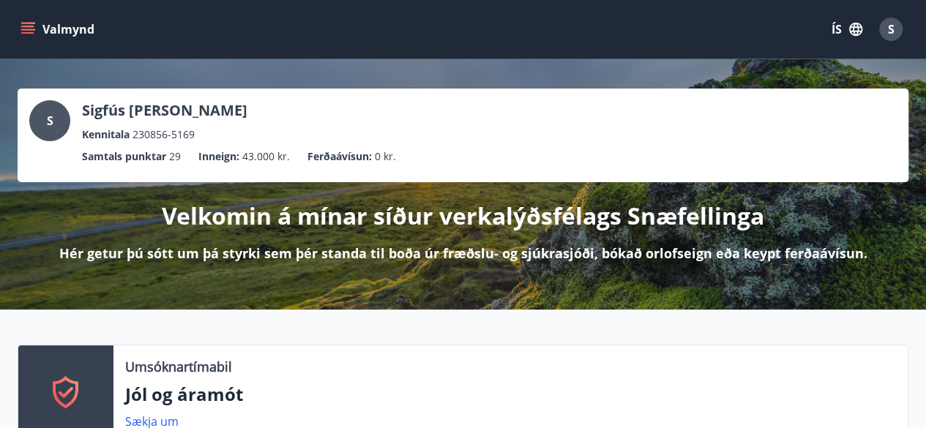
click at [26, 18] on button "Valmynd" at bounding box center [59, 29] width 83 height 26
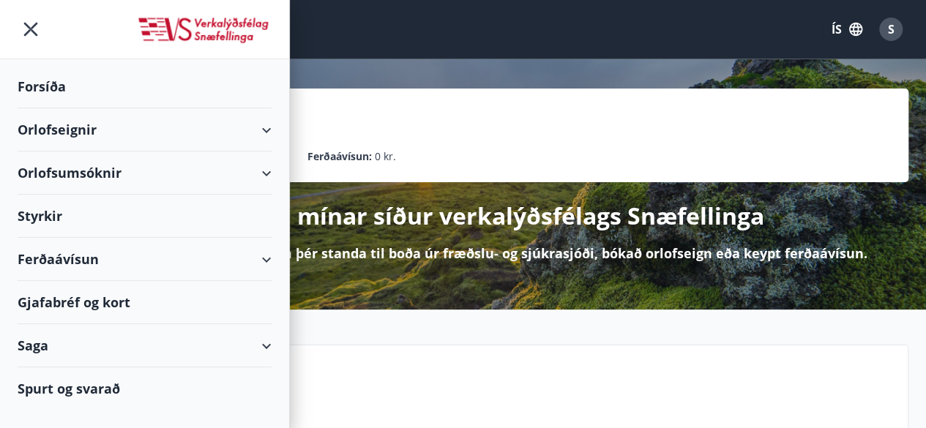
click at [199, 257] on div "Ferðaávísun" at bounding box center [145, 259] width 254 height 43
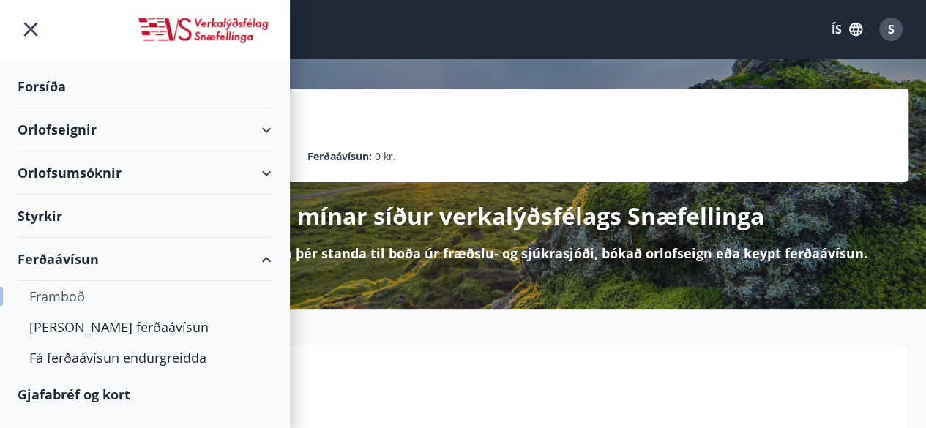
click at [66, 296] on div "Framboð" at bounding box center [144, 296] width 231 height 31
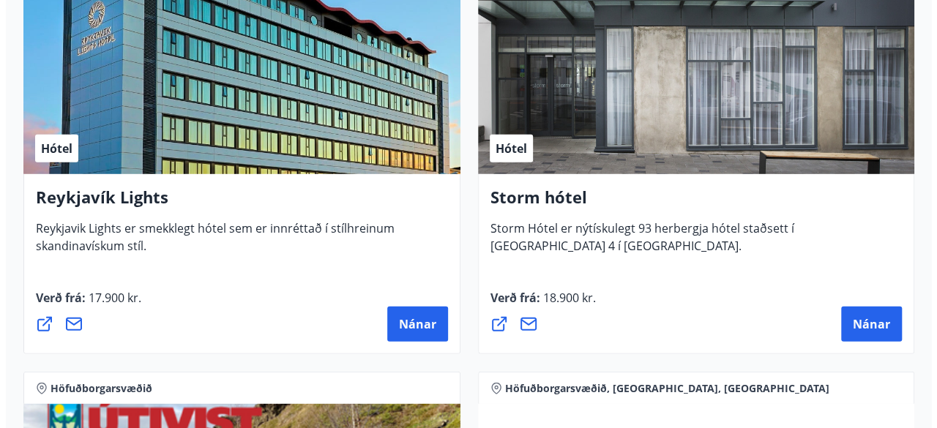
scroll to position [1903, 0]
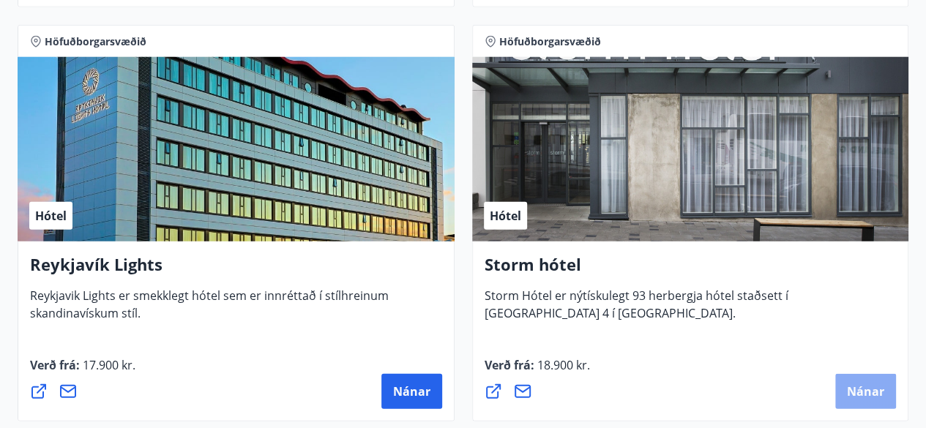
click at [858, 386] on span "Nánar" at bounding box center [865, 391] width 37 height 16
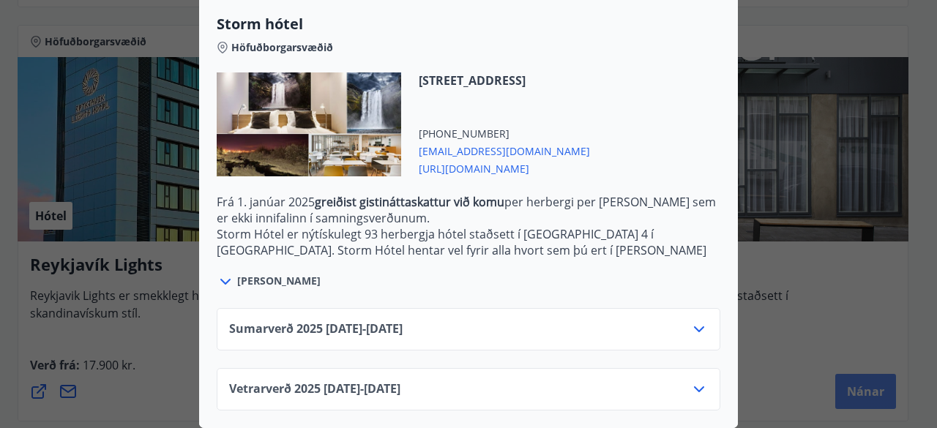
scroll to position [389, 0]
click at [693, 381] on icon at bounding box center [699, 390] width 18 height 18
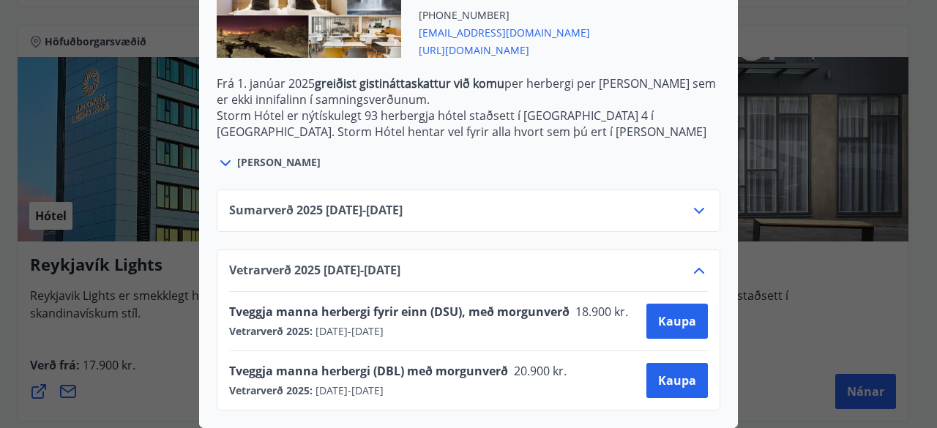
scroll to position [508, 0]
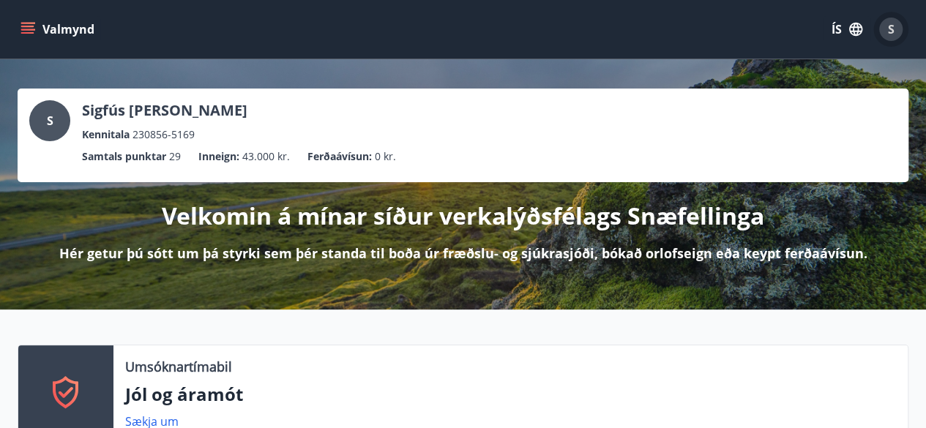
click at [888, 29] on span "S" at bounding box center [891, 29] width 7 height 16
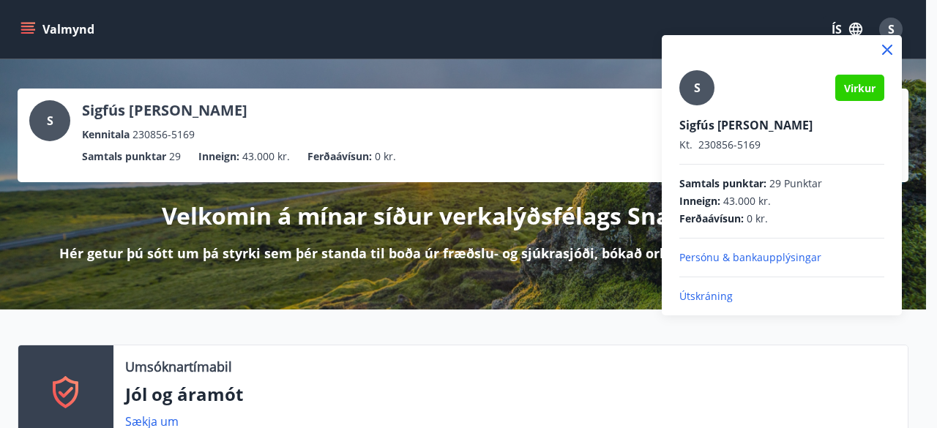
click at [714, 295] on p "Útskráning" at bounding box center [781, 296] width 205 height 15
